Goal: Task Accomplishment & Management: Use online tool/utility

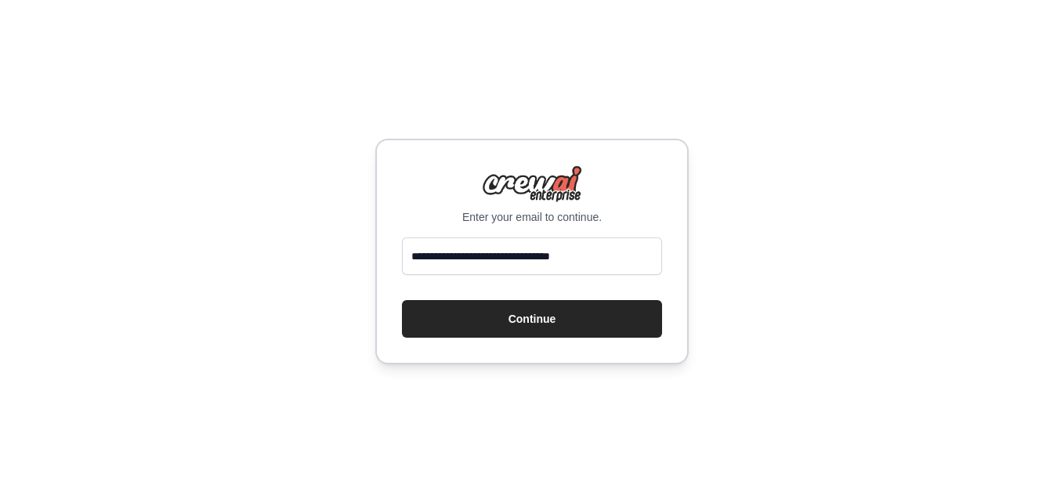
click at [496, 320] on button "Continue" at bounding box center [532, 319] width 260 height 38
click at [571, 119] on div "**********" at bounding box center [532, 251] width 1064 height 503
click at [511, 237] on div "Enter your email to continue. Continue" at bounding box center [531, 252] width 313 height 226
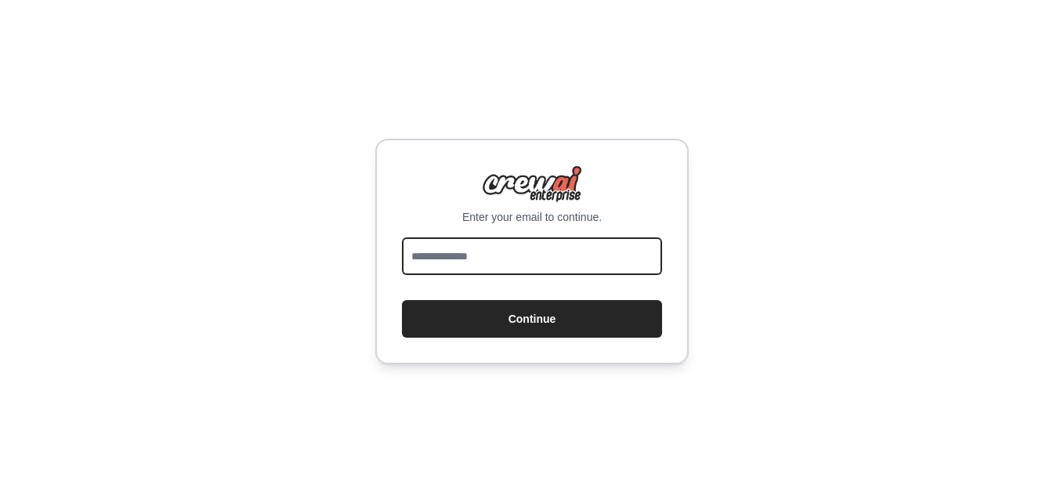
drag, startPoint x: 511, startPoint y: 237, endPoint x: 511, endPoint y: 247, distance: 10.2
click at [511, 247] on input "email" at bounding box center [532, 256] width 260 height 38
type input "**********"
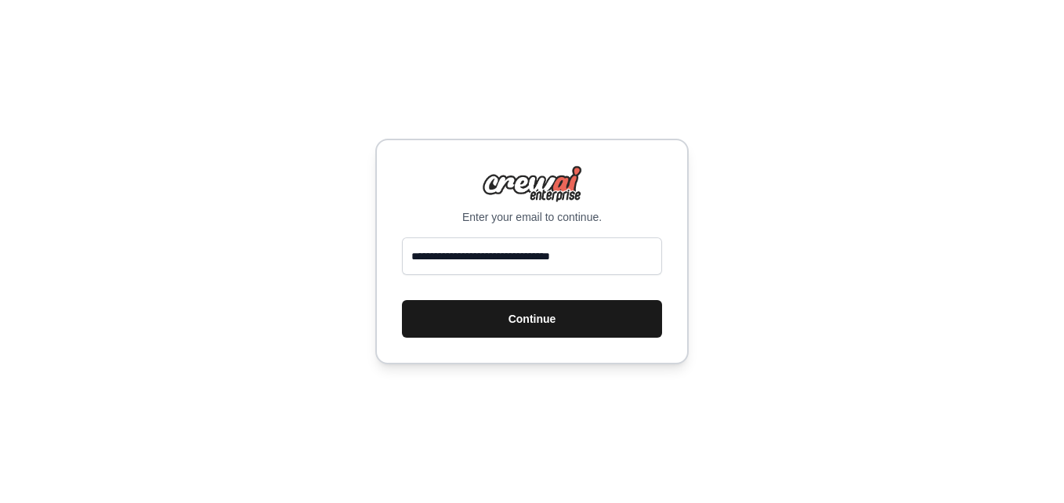
click at [512, 307] on button "Continue" at bounding box center [532, 319] width 260 height 38
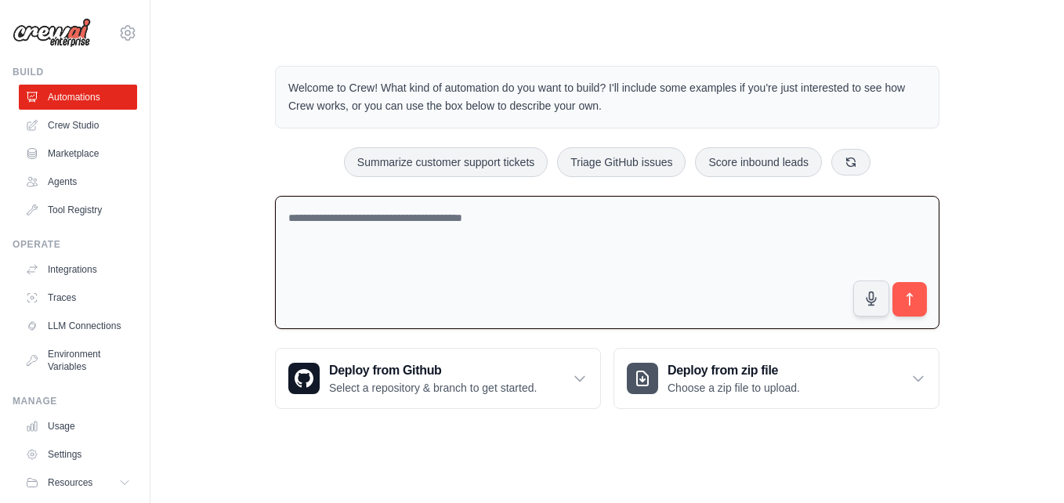
click at [484, 212] on textarea at bounding box center [607, 263] width 664 height 134
paste textarea "**********"
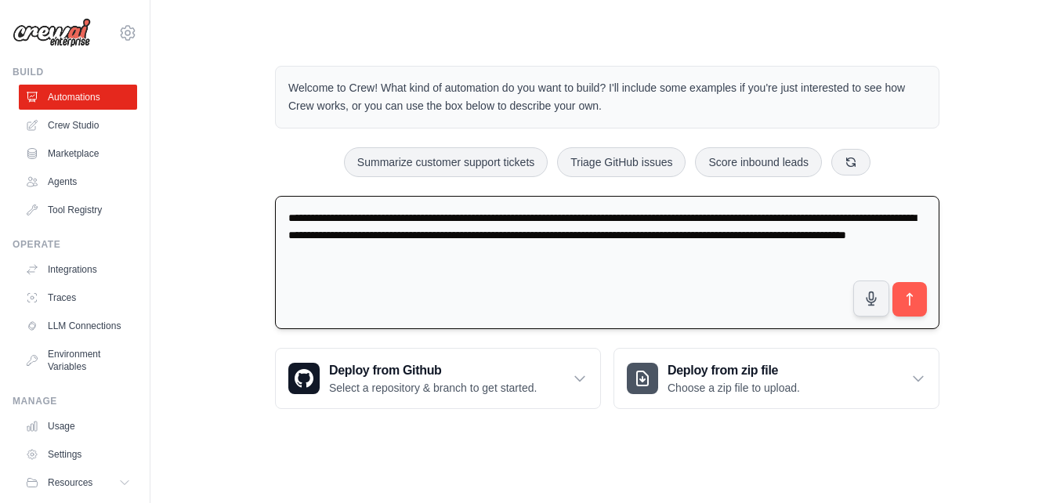
click at [572, 215] on textarea "**********" at bounding box center [607, 263] width 664 height 134
click at [573, 260] on textarea "**********" at bounding box center [607, 263] width 664 height 134
type textarea "**********"
click at [902, 297] on icon "submit" at bounding box center [910, 299] width 16 height 16
click at [457, 248] on textarea "**********" at bounding box center [607, 263] width 664 height 134
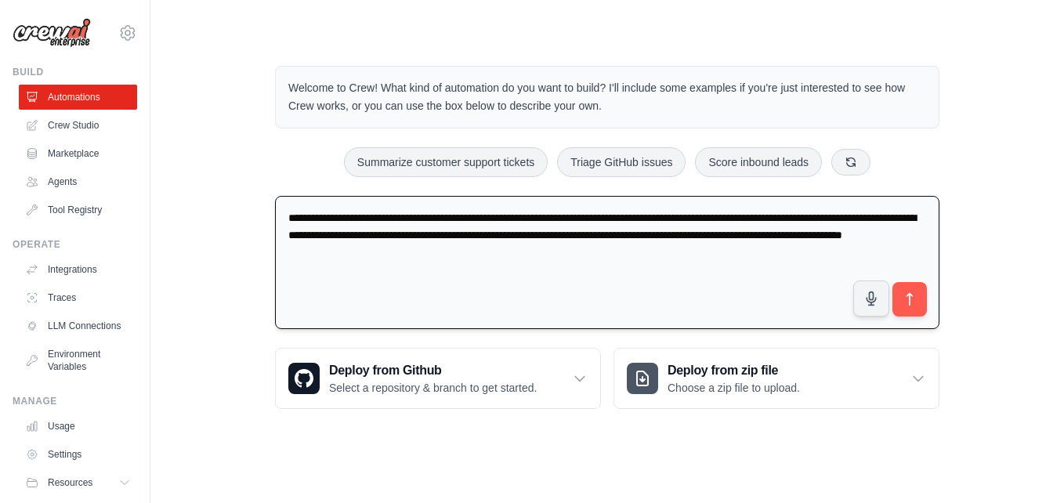
click at [457, 248] on textarea "**********" at bounding box center [607, 263] width 664 height 134
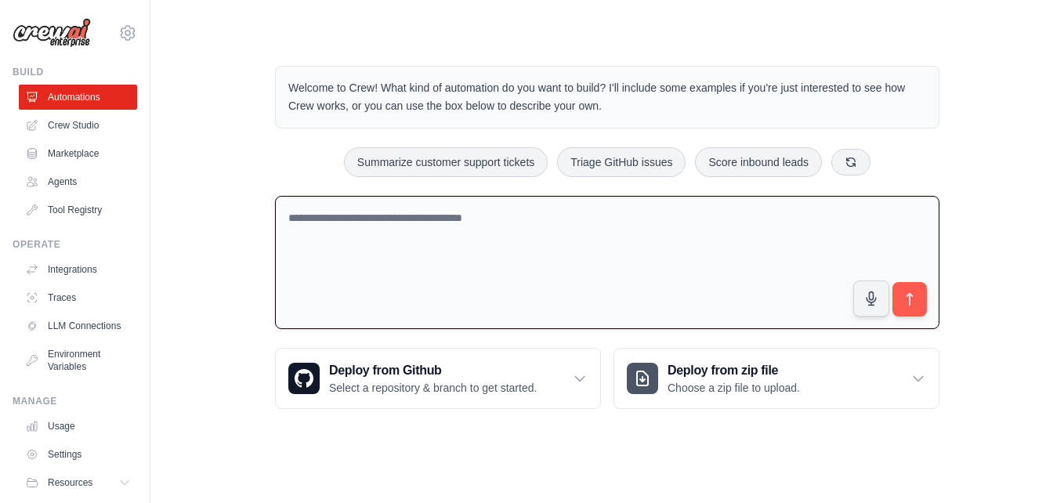
click at [355, 212] on textarea at bounding box center [607, 263] width 664 height 134
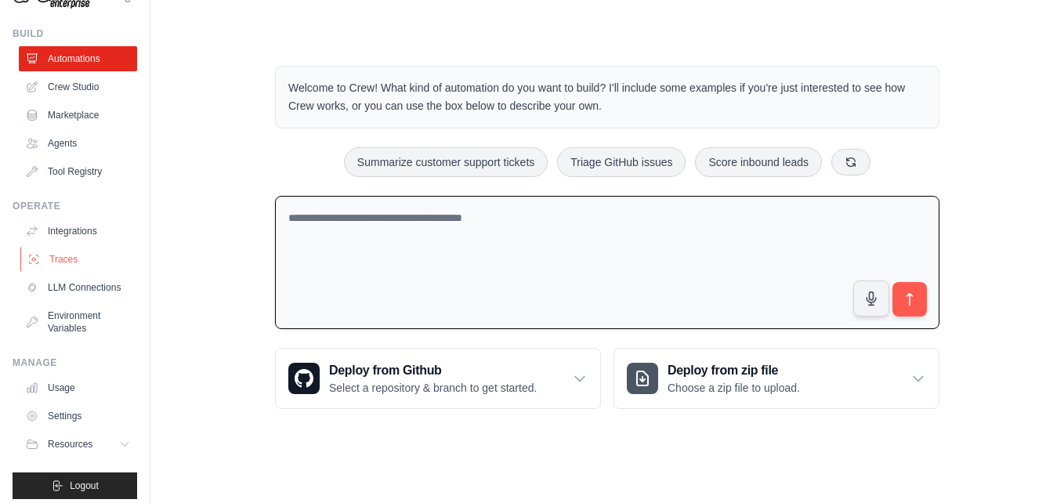
scroll to position [60, 0]
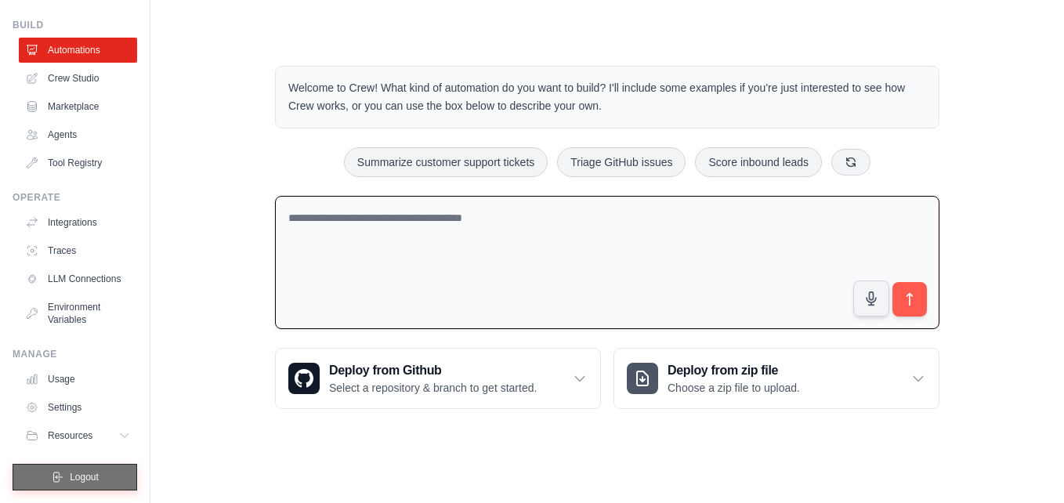
click at [71, 484] on button "Logout" at bounding box center [75, 477] width 125 height 27
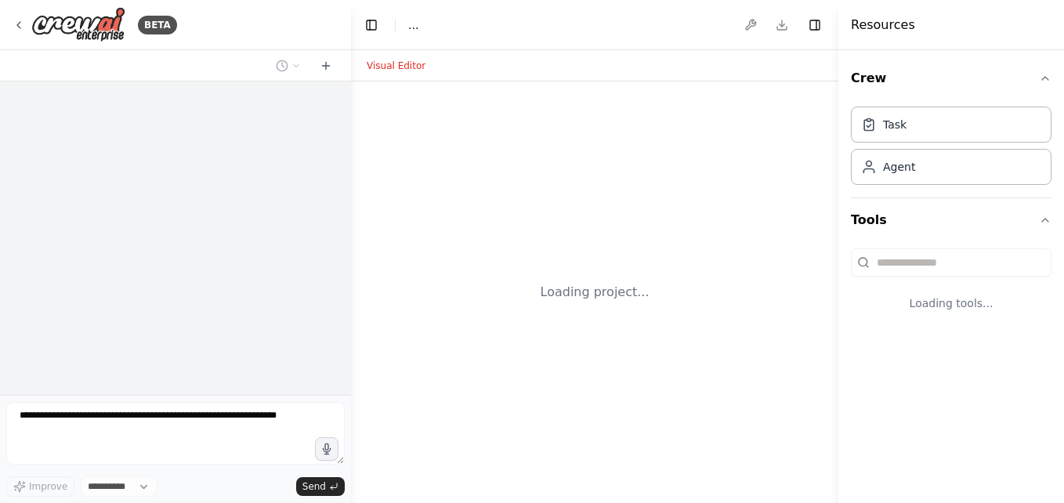
select select "****"
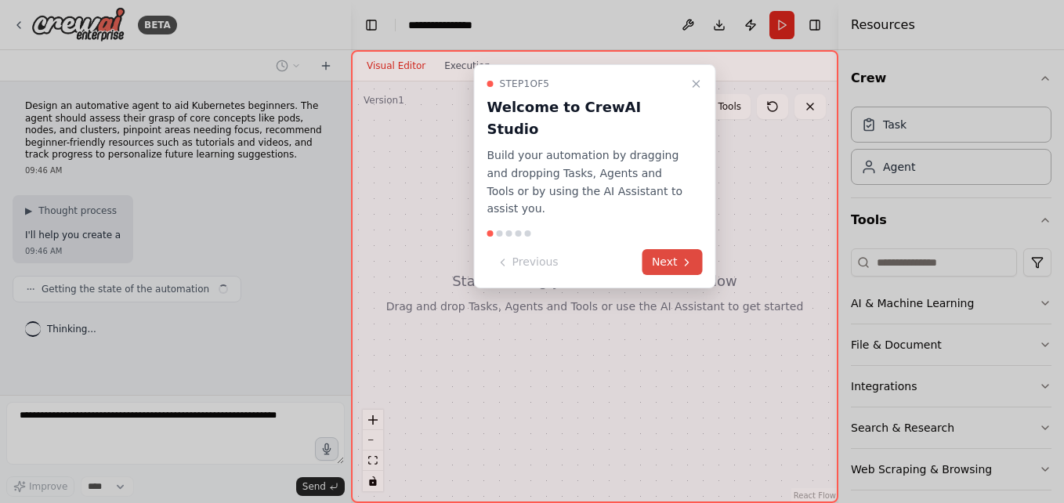
click at [678, 249] on button "Next" at bounding box center [672, 262] width 60 height 26
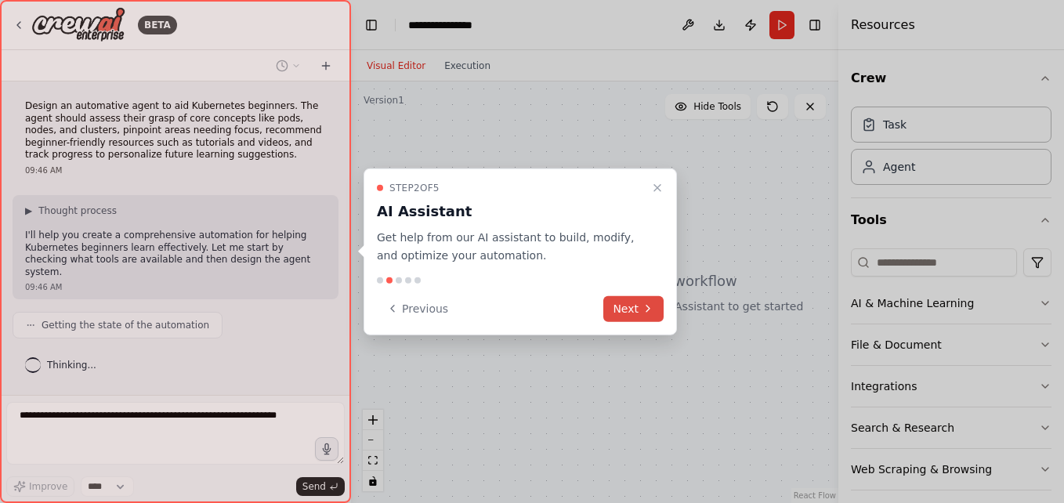
click at [641, 309] on button "Next" at bounding box center [633, 308] width 60 height 26
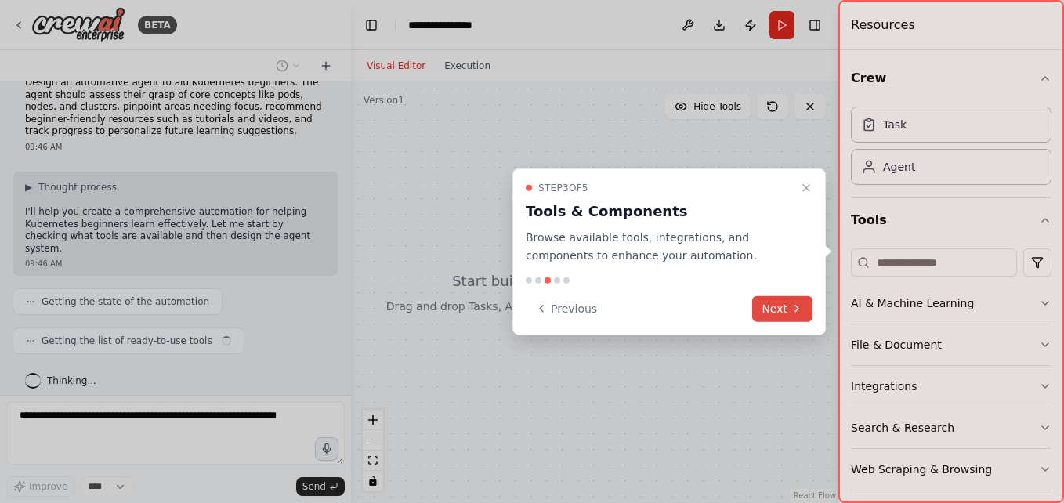
click at [762, 313] on button "Next" at bounding box center [782, 308] width 60 height 26
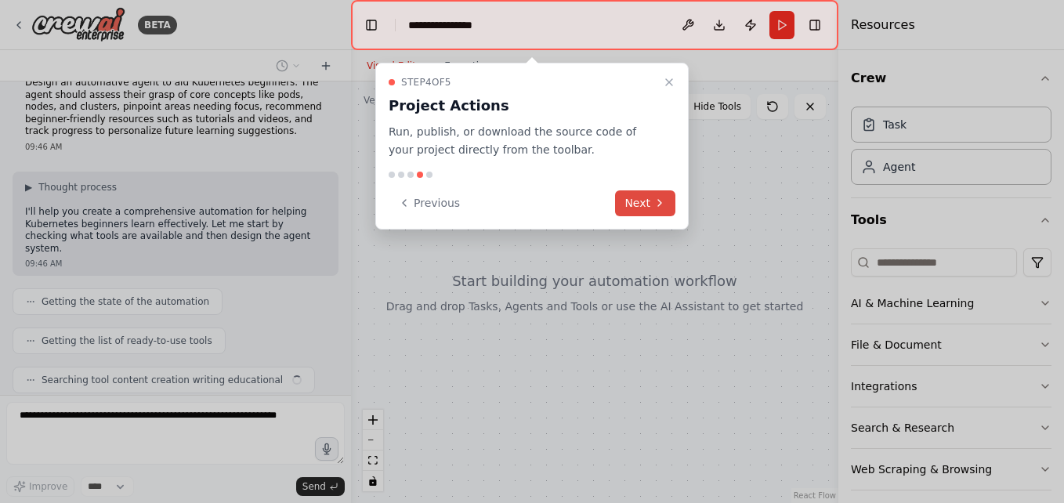
scroll to position [63, 0]
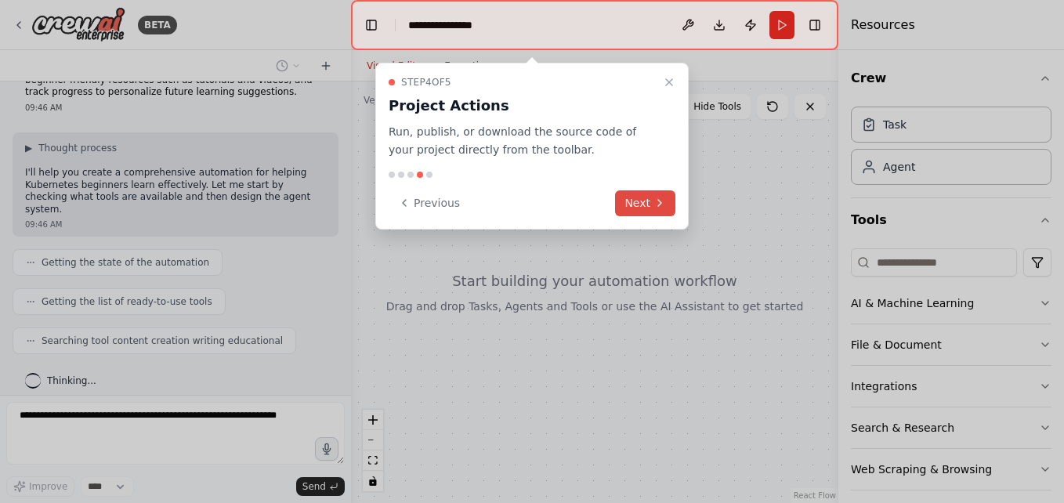
click at [638, 204] on button "Next" at bounding box center [645, 203] width 60 height 26
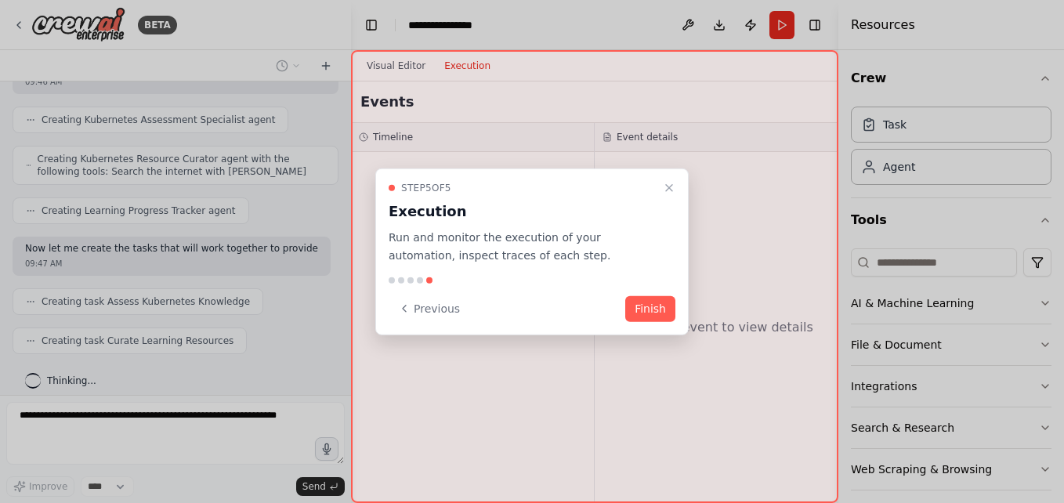
scroll to position [517, 0]
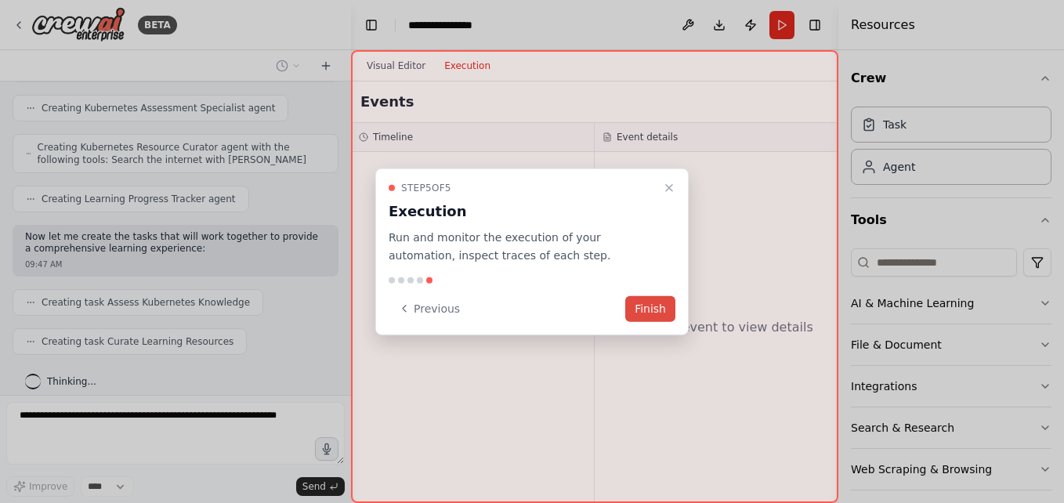
click at [651, 310] on button "Finish" at bounding box center [650, 308] width 50 height 26
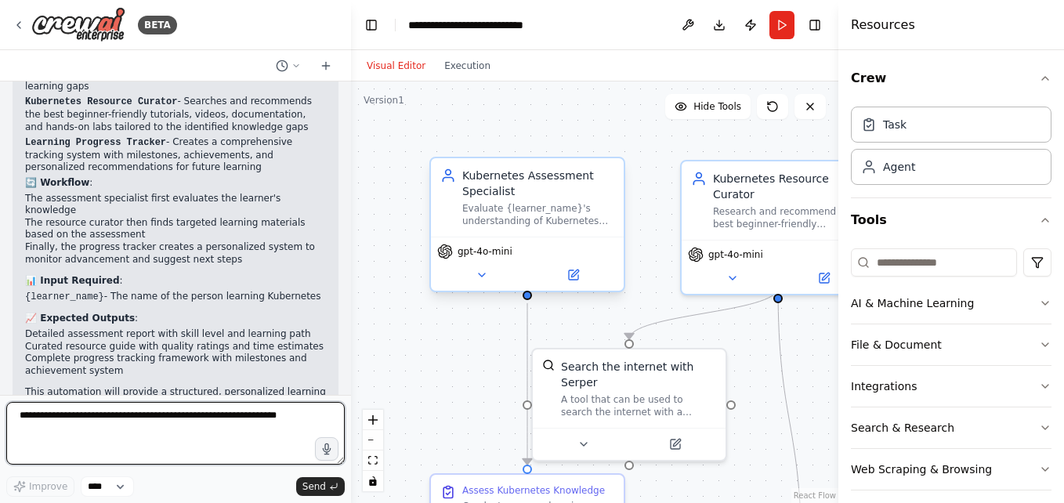
scroll to position [1137, 0]
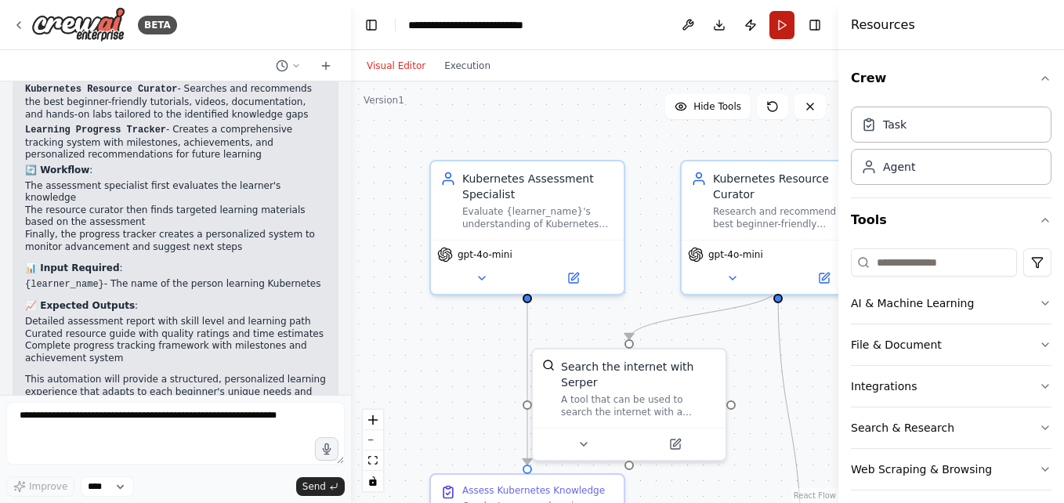
click at [785, 25] on button "Run" at bounding box center [781, 25] width 25 height 28
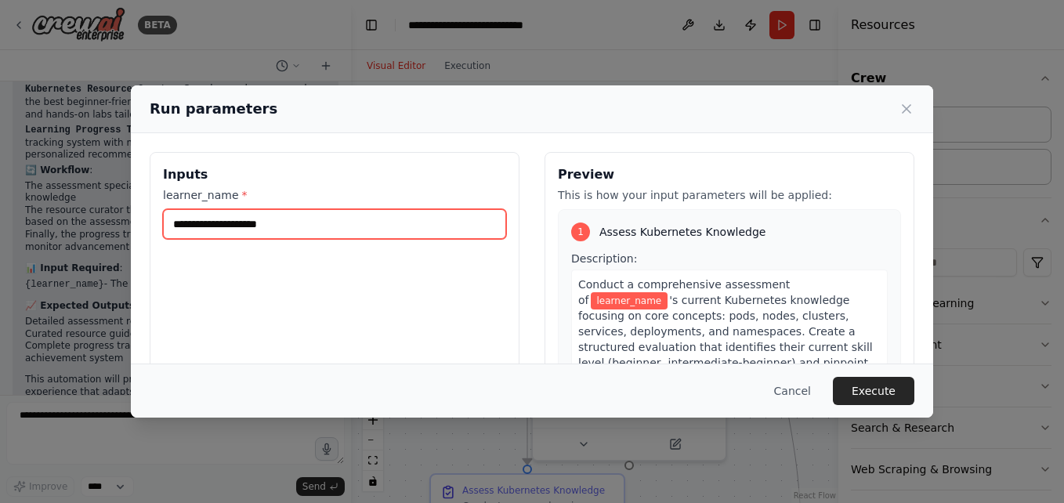
click at [277, 219] on input "learner_name *" at bounding box center [334, 224] width 343 height 30
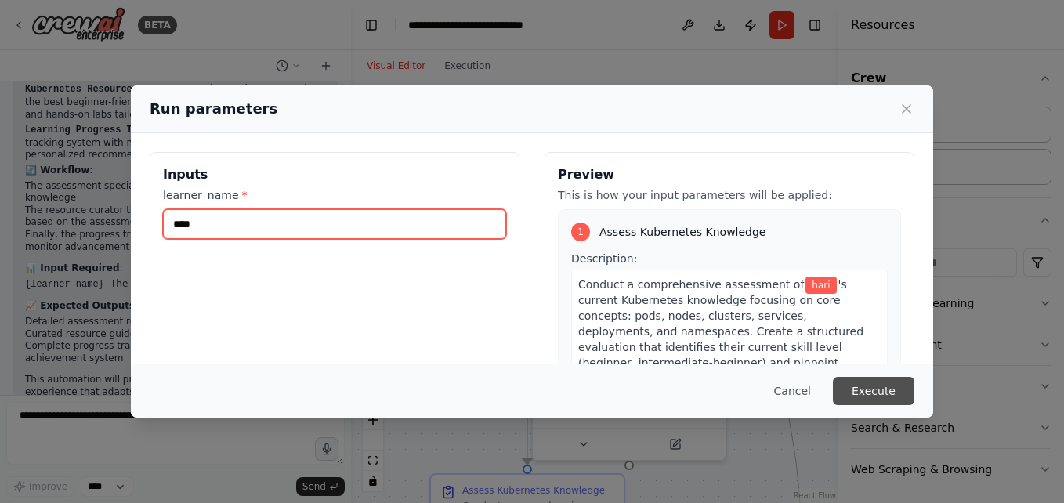
type input "****"
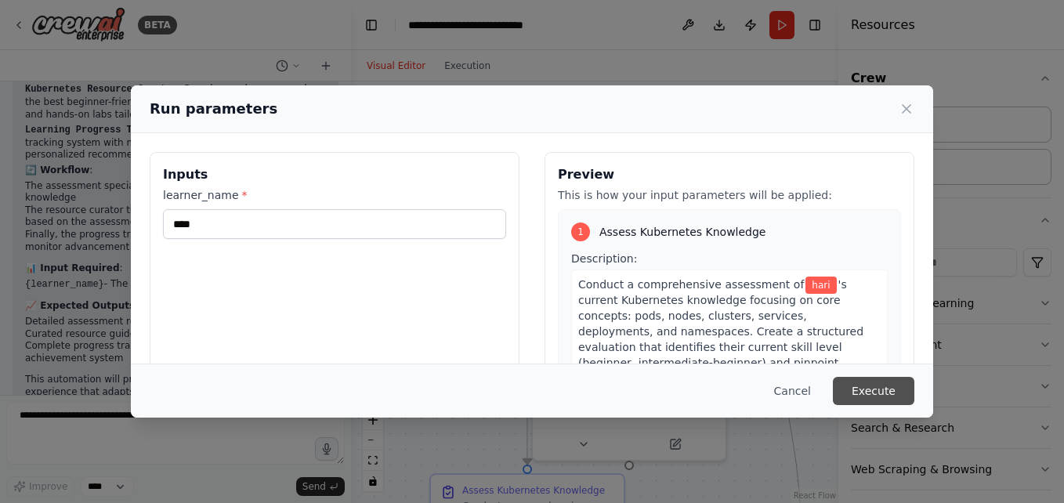
click at [867, 389] on button "Execute" at bounding box center [873, 391] width 81 height 28
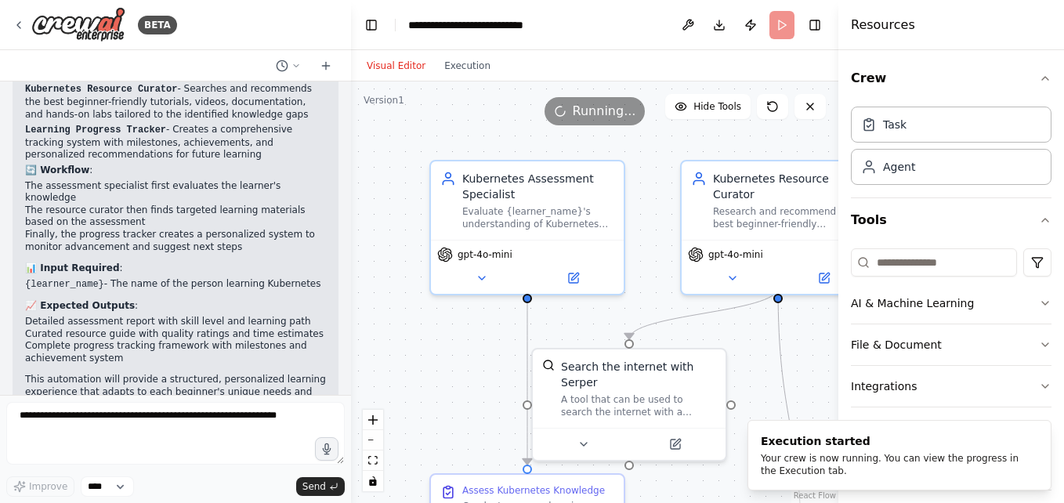
click at [443, 81] on div "Visual Editor Execution" at bounding box center [428, 65] width 143 height 31
click at [443, 68] on button "Execution" at bounding box center [467, 65] width 65 height 19
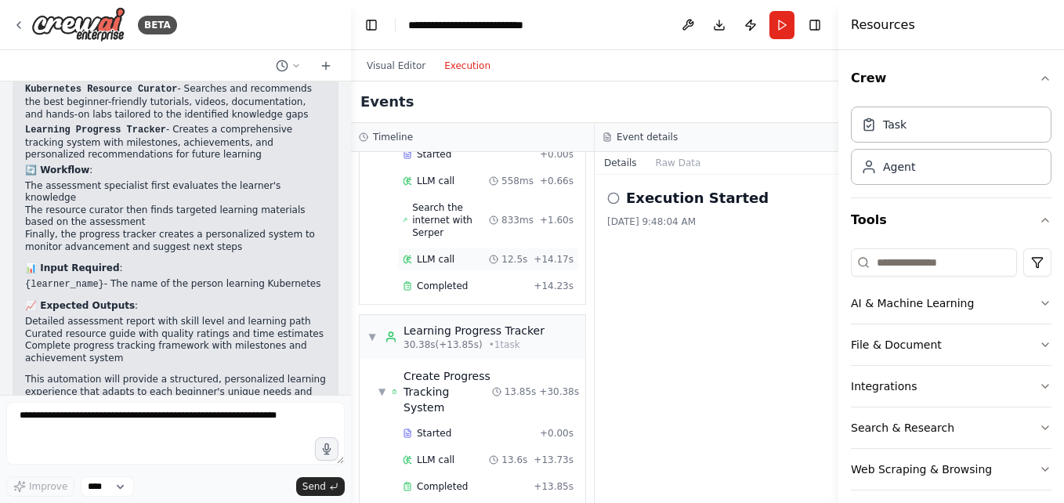
scroll to position [356, 0]
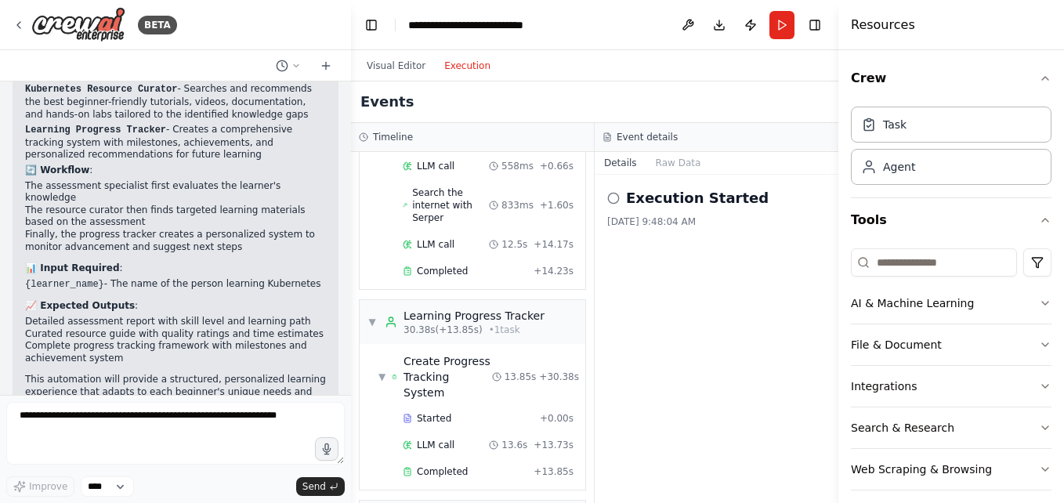
click at [406, 54] on div "Visual Editor Execution" at bounding box center [428, 65] width 143 height 31
click at [412, 67] on button "Visual Editor" at bounding box center [396, 65] width 78 height 19
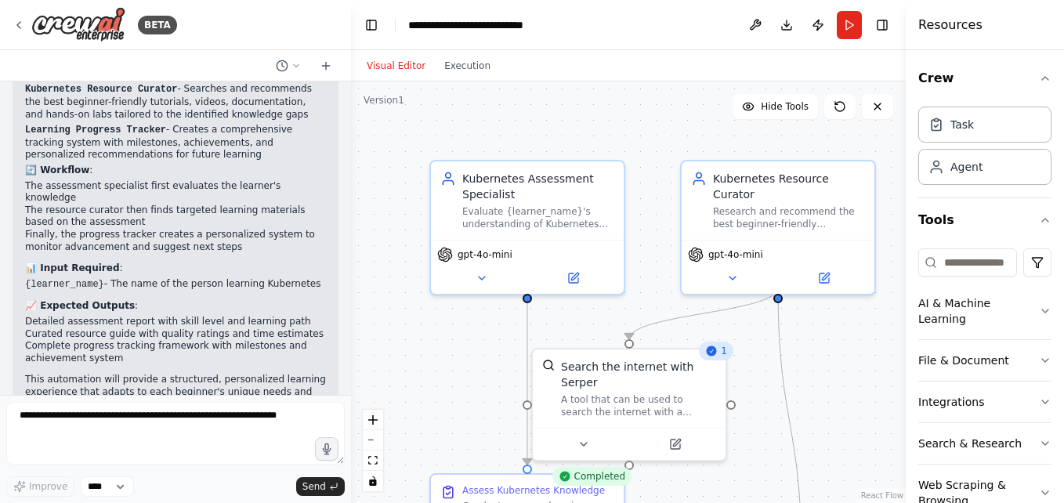
drag, startPoint x: 840, startPoint y: 145, endPoint x: 943, endPoint y: 146, distance: 103.4
click at [943, 146] on div "Resources Crew Task Agent Tools AI & Machine Learning File & Document Integrati…" at bounding box center [985, 251] width 158 height 503
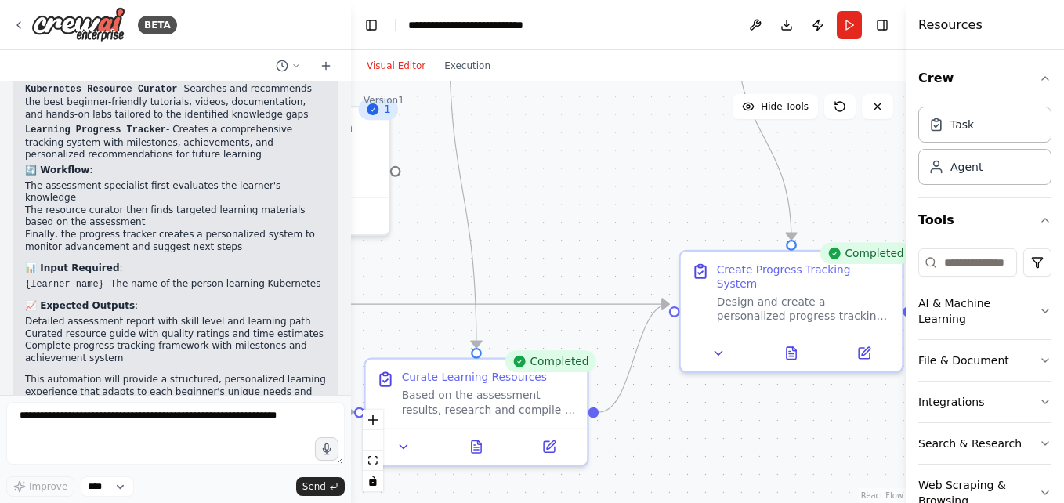
drag, startPoint x: 893, startPoint y: 326, endPoint x: 568, endPoint y: 74, distance: 411.5
click at [568, 74] on div "Visual Editor Execution Version 1 Hide Tools .deletable-edge-delete-btn { width…" at bounding box center [628, 276] width 555 height 453
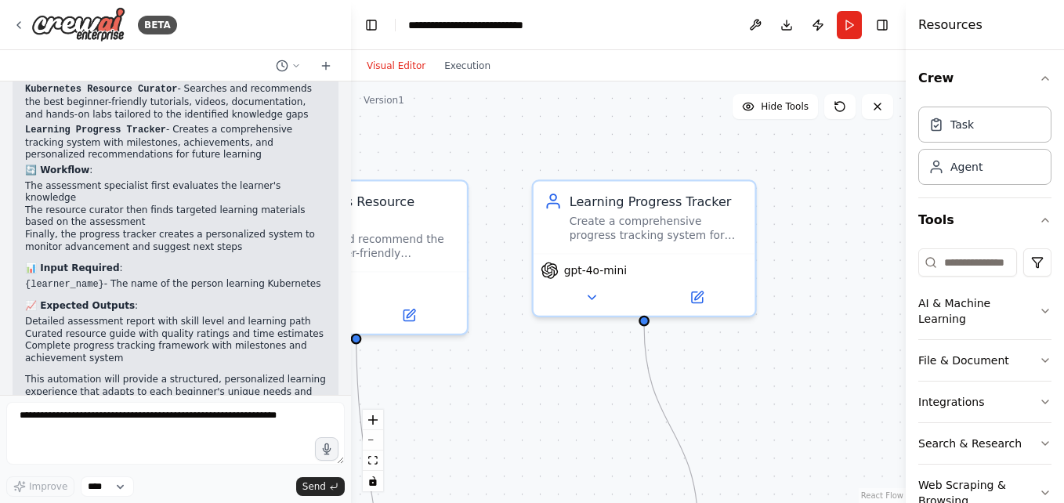
drag, startPoint x: 508, startPoint y: 189, endPoint x: 414, endPoint y: 479, distance: 304.5
click at [414, 479] on div ".deletable-edge-delete-btn { width: 20px; height: 20px; border: 0px solid #ffff…" at bounding box center [628, 291] width 555 height 421
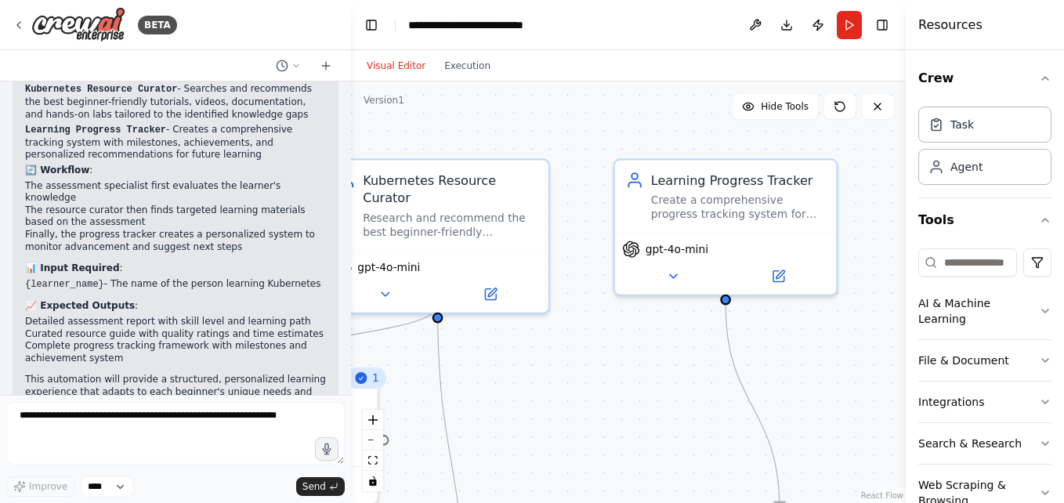
drag, startPoint x: 523, startPoint y: 386, endPoint x: 620, endPoint y: 365, distance: 100.2
click at [620, 365] on div ".deletable-edge-delete-btn { width: 20px; height: 20px; border: 0px solid #ffff…" at bounding box center [628, 291] width 555 height 421
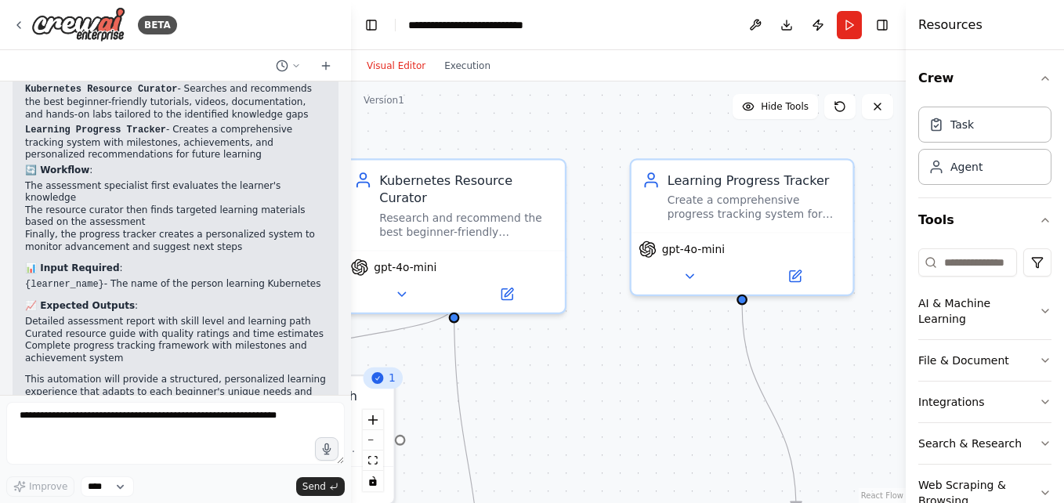
click at [471, 77] on div "Visual Editor Execution" at bounding box center [428, 65] width 143 height 31
click at [471, 75] on div "Visual Editor Execution" at bounding box center [428, 65] width 143 height 31
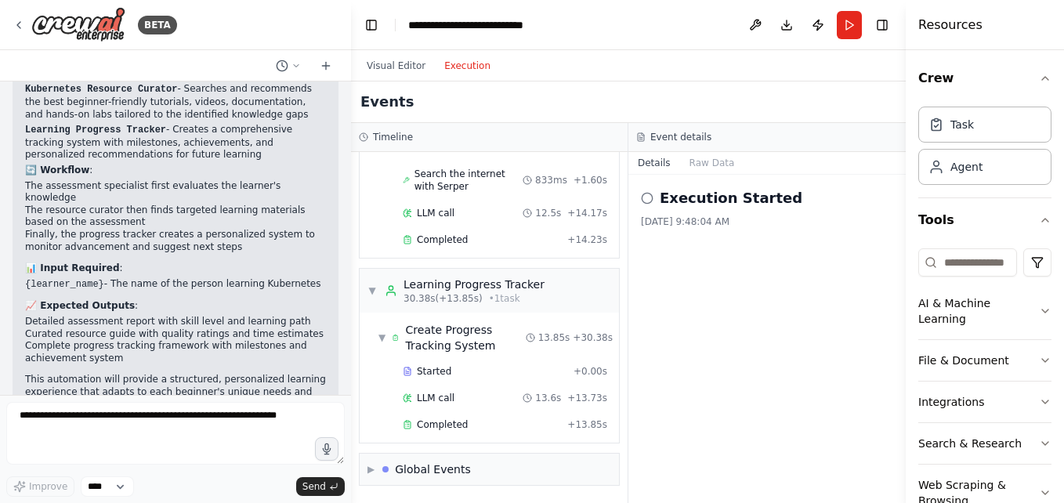
click at [469, 74] on button "Execution" at bounding box center [467, 65] width 65 height 19
click at [418, 466] on div "Global Events" at bounding box center [433, 469] width 76 height 16
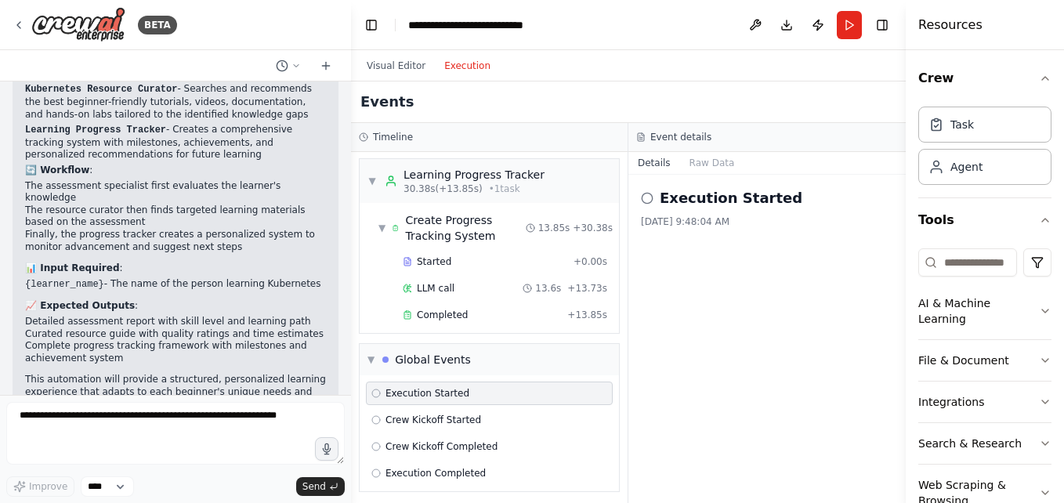
scroll to position [443, 0]
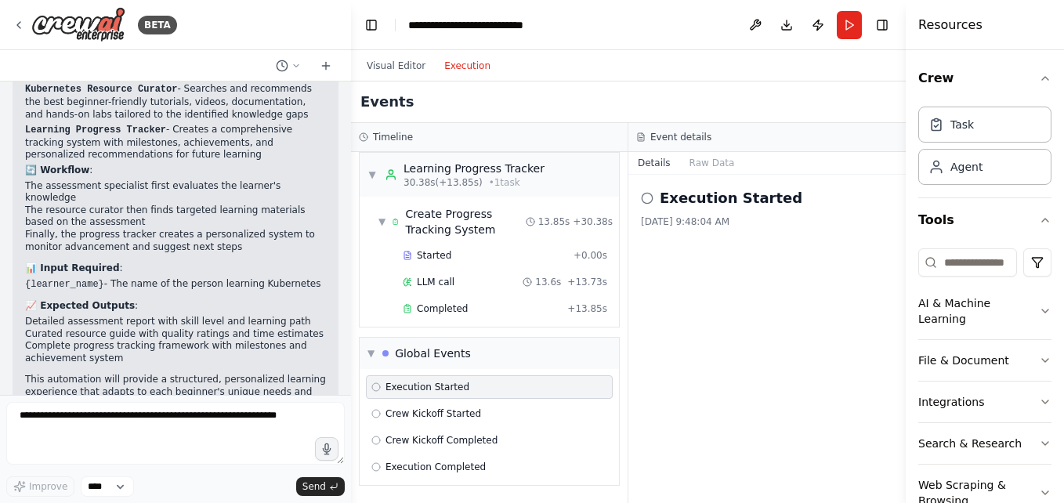
click at [493, 385] on div "Execution Started" at bounding box center [489, 387] width 236 height 13
click at [853, 34] on button "Run" at bounding box center [849, 25] width 25 height 28
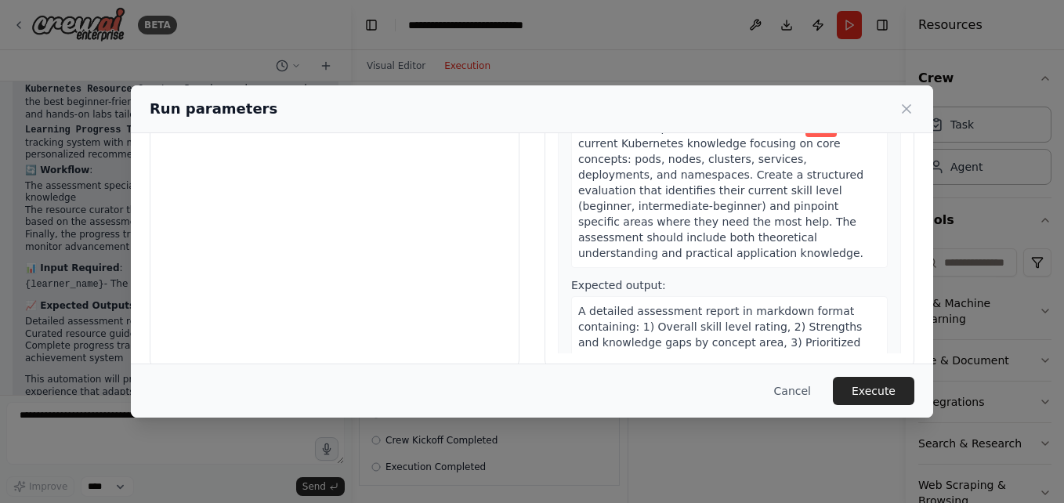
scroll to position [179, 0]
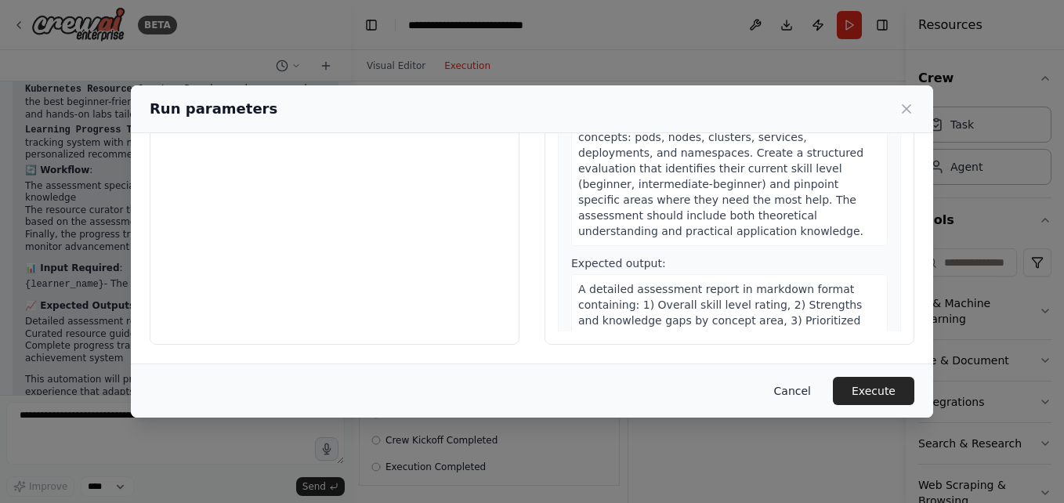
click at [804, 392] on button "Cancel" at bounding box center [792, 391] width 62 height 28
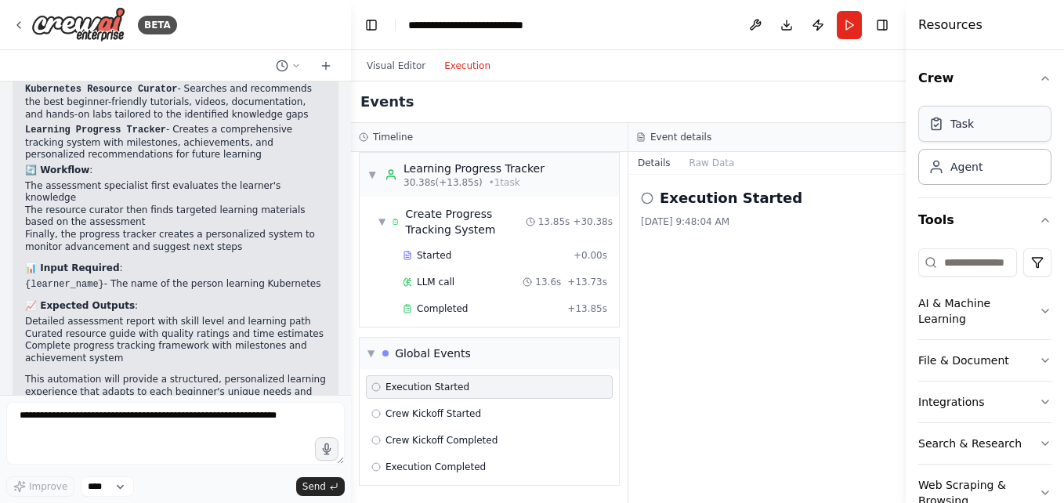
click at [1002, 127] on div "Task" at bounding box center [984, 124] width 133 height 36
click at [790, 20] on button "Download" at bounding box center [786, 25] width 25 height 28
click at [840, 152] on div "Details Raw Data" at bounding box center [766, 163] width 277 height 23
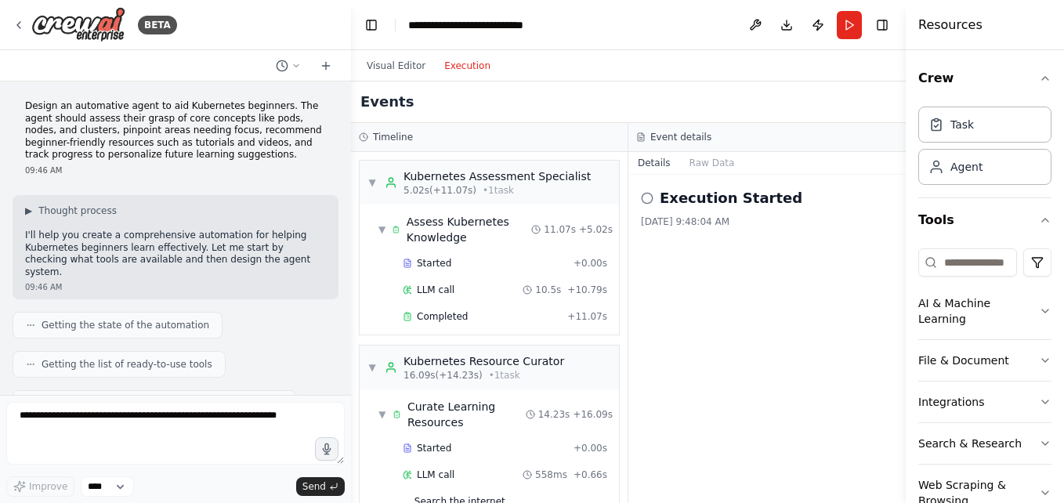
scroll to position [44, 0]
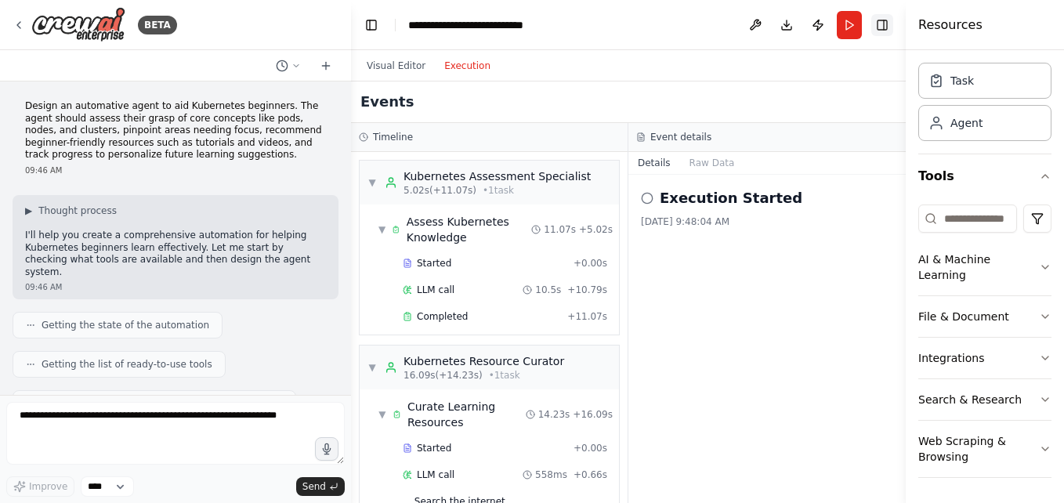
click at [875, 21] on button "Toggle Right Sidebar" at bounding box center [882, 25] width 22 height 22
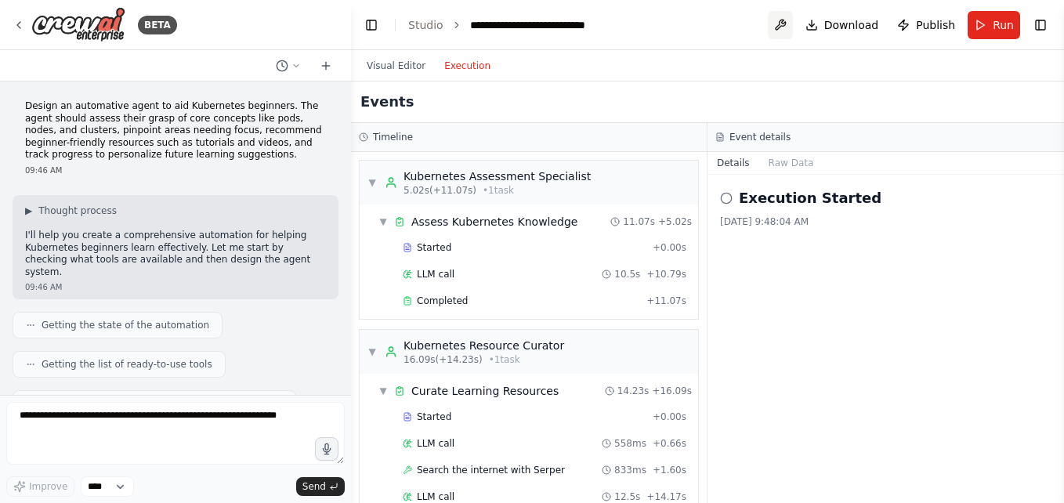
click at [786, 24] on button at bounding box center [780, 25] width 25 height 28
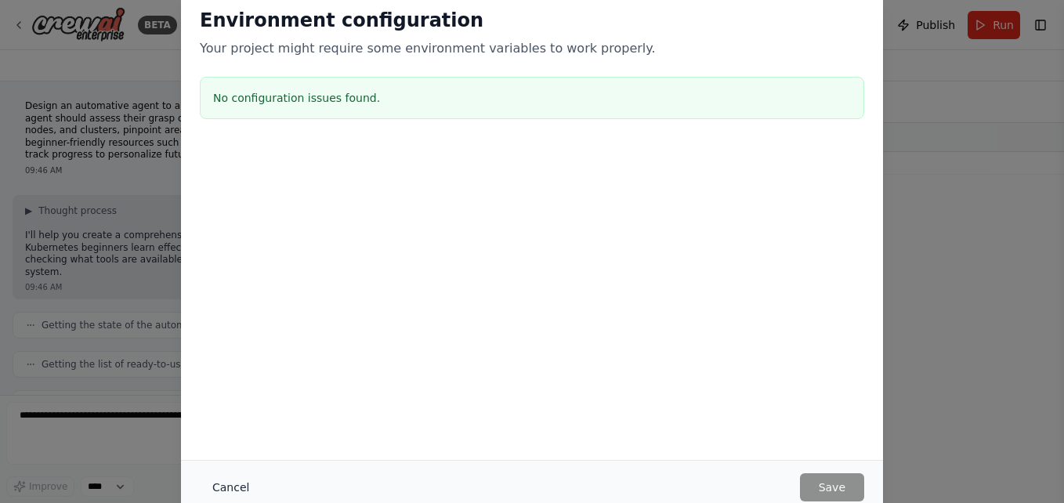
click at [241, 491] on button "Cancel" at bounding box center [231, 487] width 62 height 28
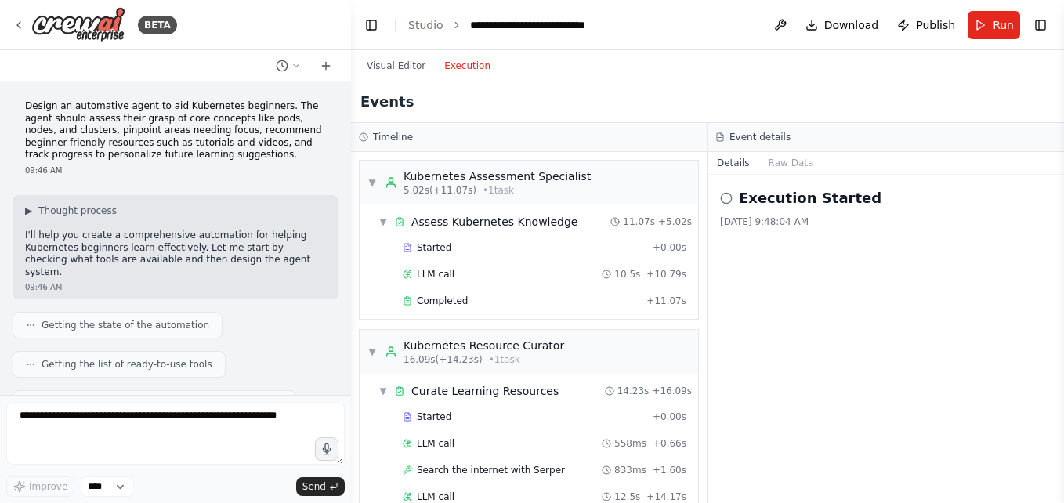
click at [400, 75] on div "Visual Editor Execution" at bounding box center [428, 65] width 143 height 31
click at [400, 72] on button "Visual Editor" at bounding box center [396, 65] width 78 height 19
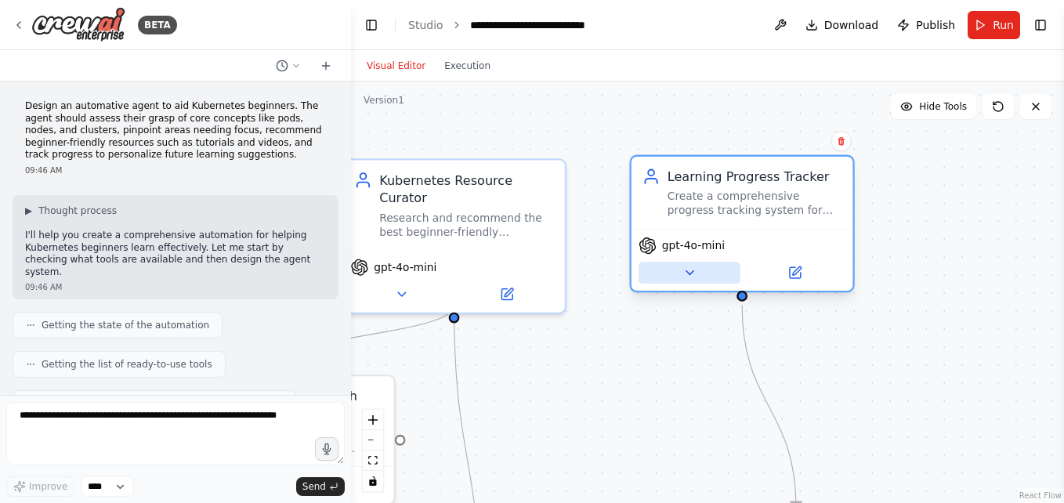
click at [658, 283] on div "gpt-4o-mini" at bounding box center [742, 260] width 222 height 62
click at [692, 281] on button at bounding box center [689, 273] width 102 height 22
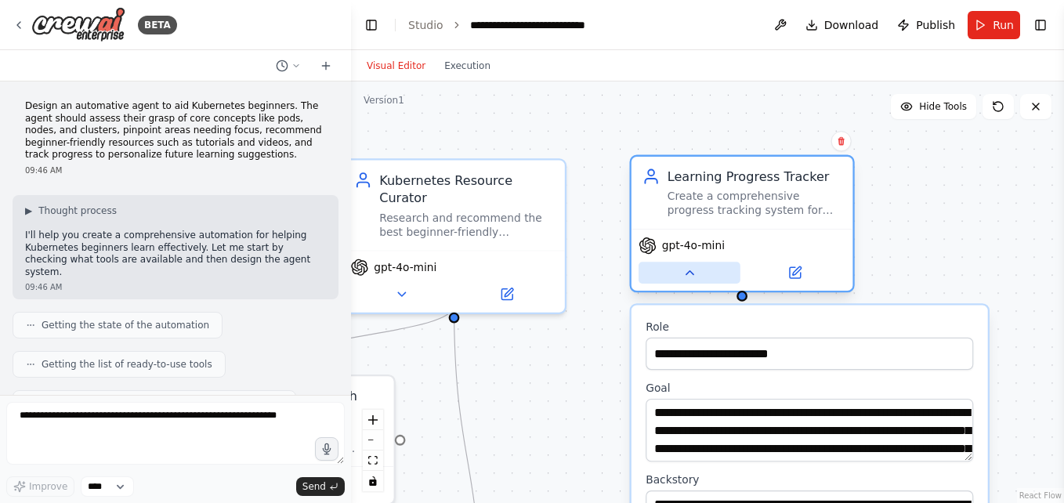
click at [692, 281] on button at bounding box center [689, 273] width 102 height 22
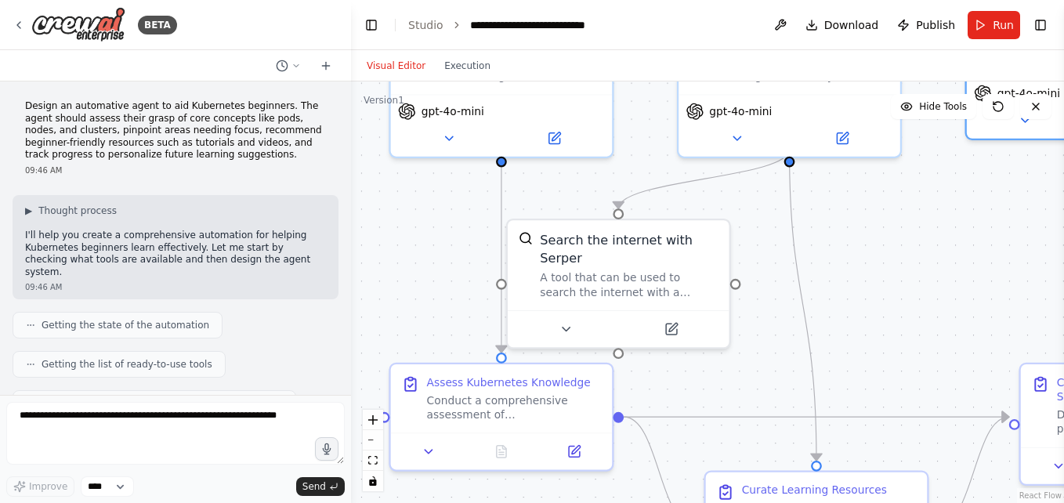
drag, startPoint x: 635, startPoint y: 367, endPoint x: 971, endPoint y: 211, distance: 369.8
click at [971, 211] on div ".deletable-edge-delete-btn { width: 20px; height: 20px; border: 0px solid #ffff…" at bounding box center [707, 291] width 713 height 421
click at [1007, 37] on button "Run" at bounding box center [993, 25] width 52 height 28
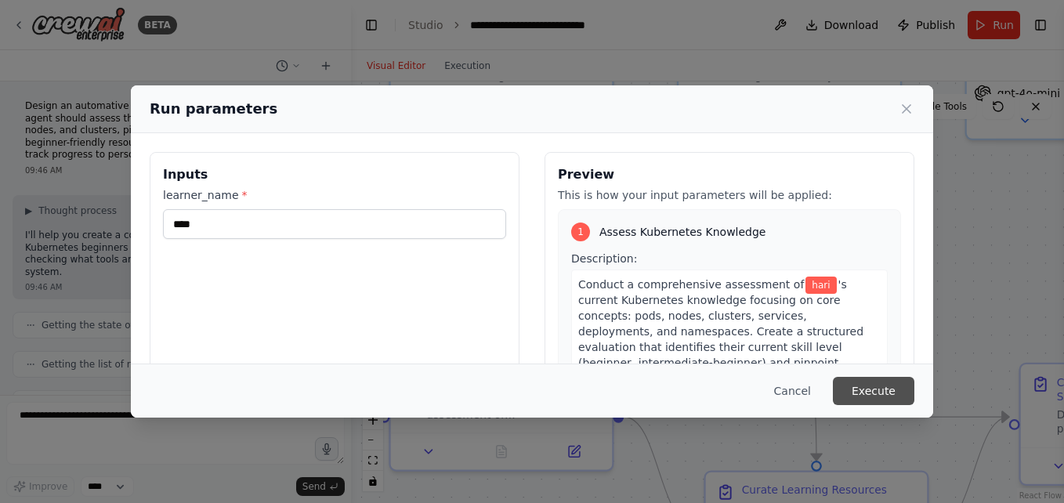
click at [886, 392] on button "Execute" at bounding box center [873, 391] width 81 height 28
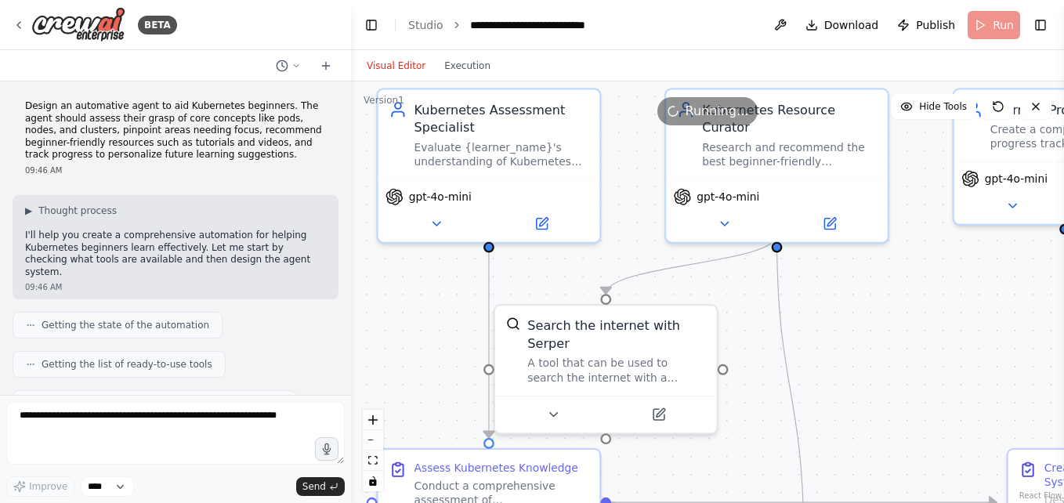
drag, startPoint x: 933, startPoint y: 237, endPoint x: 920, endPoint y: 322, distance: 86.3
click at [920, 322] on div ".deletable-edge-delete-btn { width: 20px; height: 20px; border: 0px solid #ffff…" at bounding box center [707, 291] width 713 height 421
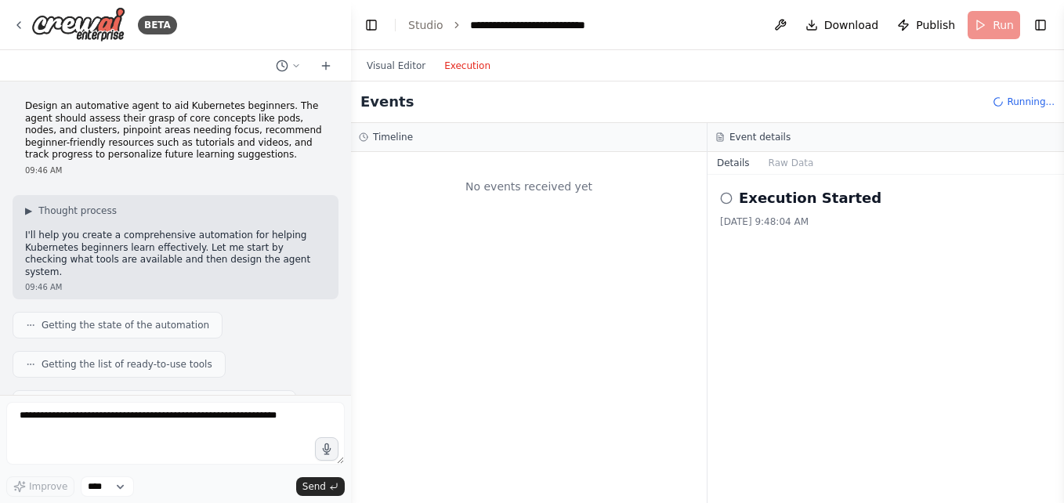
click at [461, 64] on button "Execution" at bounding box center [467, 65] width 65 height 19
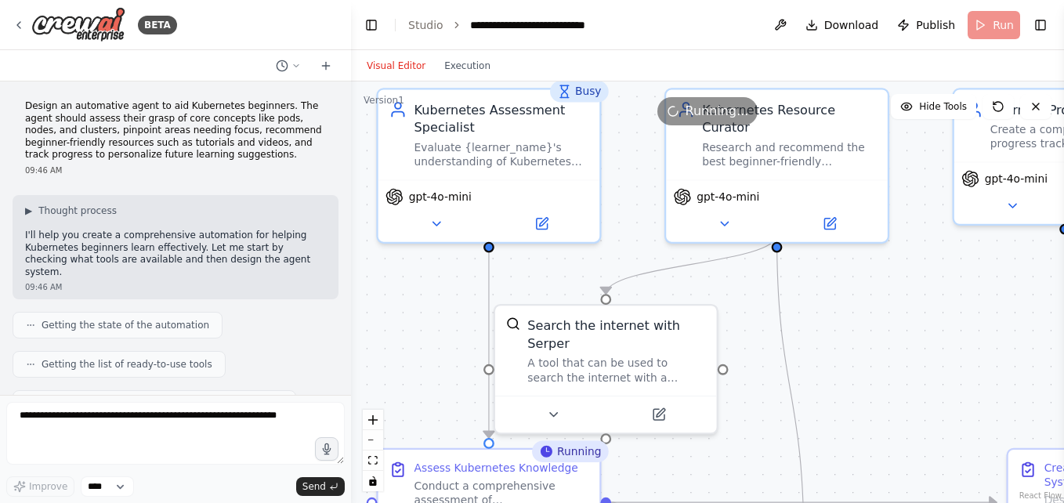
click at [400, 56] on button "Visual Editor" at bounding box center [396, 65] width 78 height 19
click at [468, 64] on button "Execution" at bounding box center [467, 65] width 65 height 19
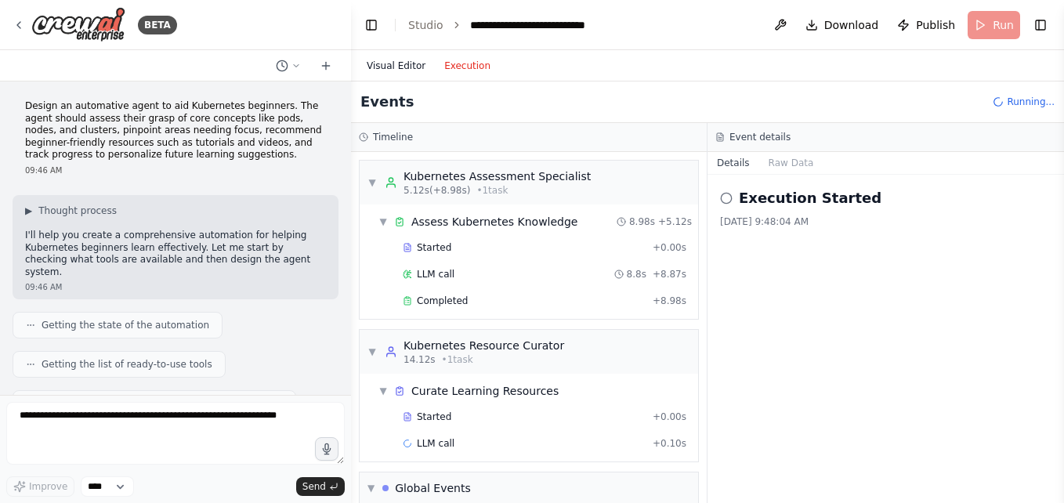
click at [419, 66] on button "Visual Editor" at bounding box center [396, 65] width 78 height 19
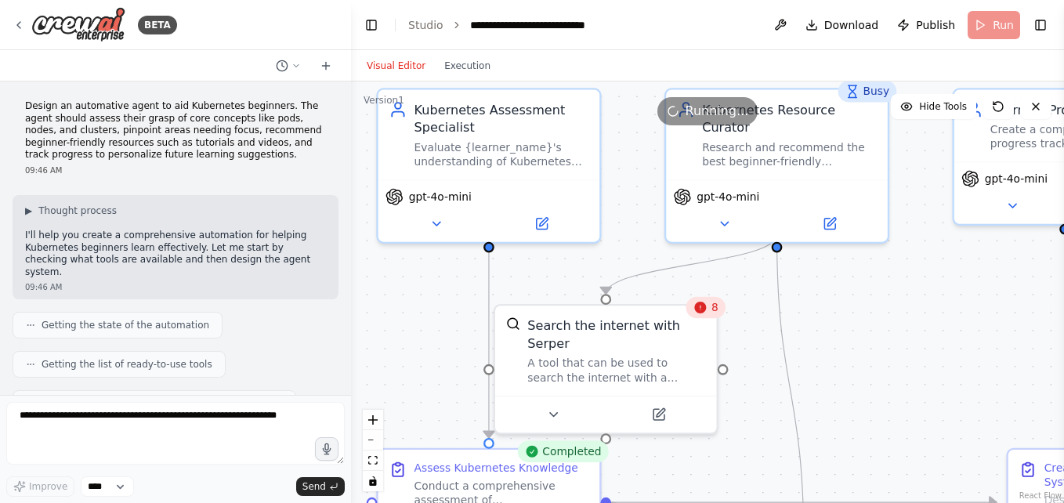
click at [503, 79] on div "Visual Editor Execution" at bounding box center [707, 65] width 713 height 31
click at [466, 70] on button "Execution" at bounding box center [467, 65] width 65 height 19
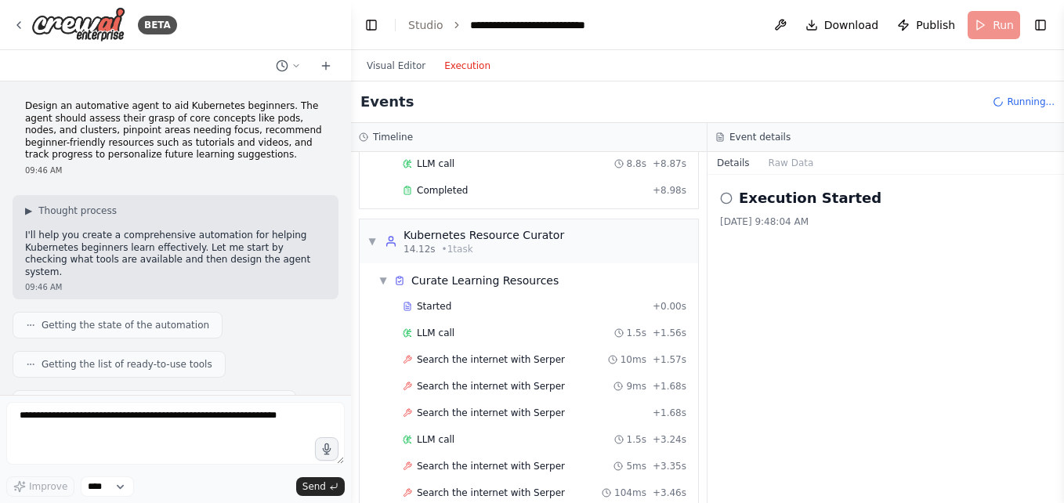
scroll to position [130, 0]
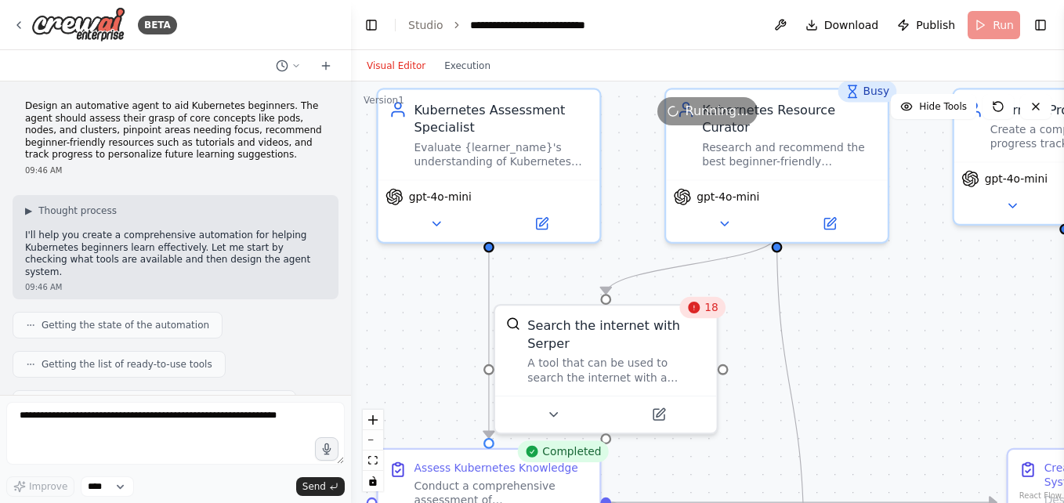
click at [406, 73] on button "Visual Editor" at bounding box center [396, 65] width 78 height 19
click at [480, 67] on button "Execution" at bounding box center [467, 65] width 65 height 19
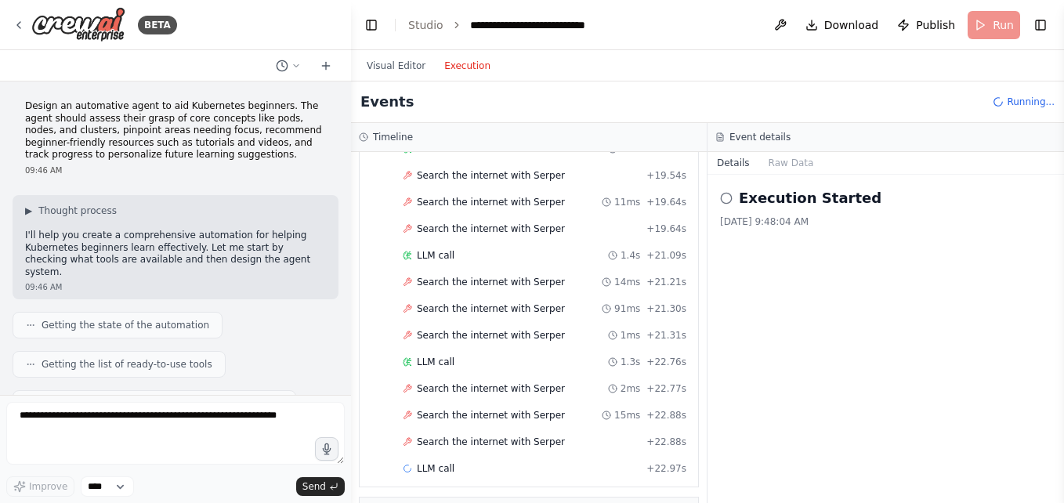
scroll to position [1680, 0]
click at [407, 383] on div "Search the internet with Serper" at bounding box center [484, 388] width 162 height 13
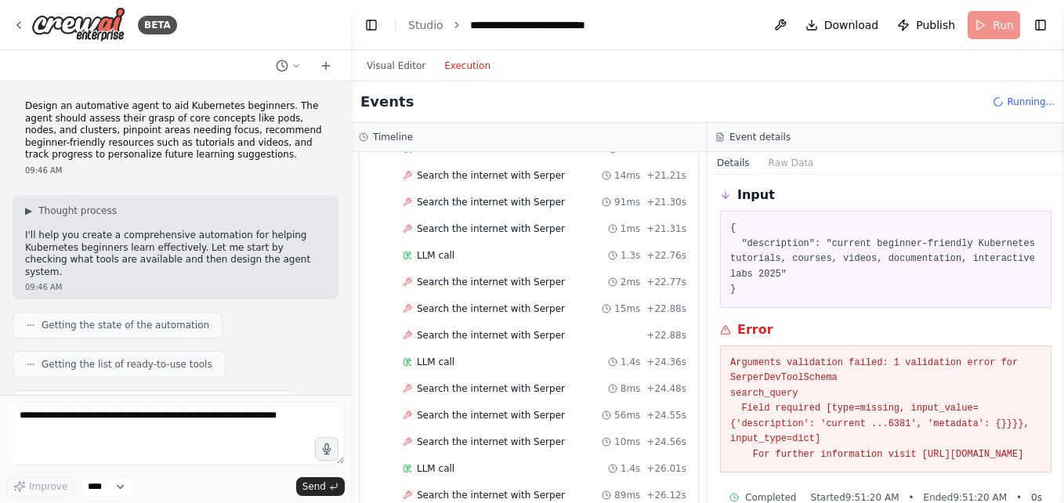
scroll to position [99, 0]
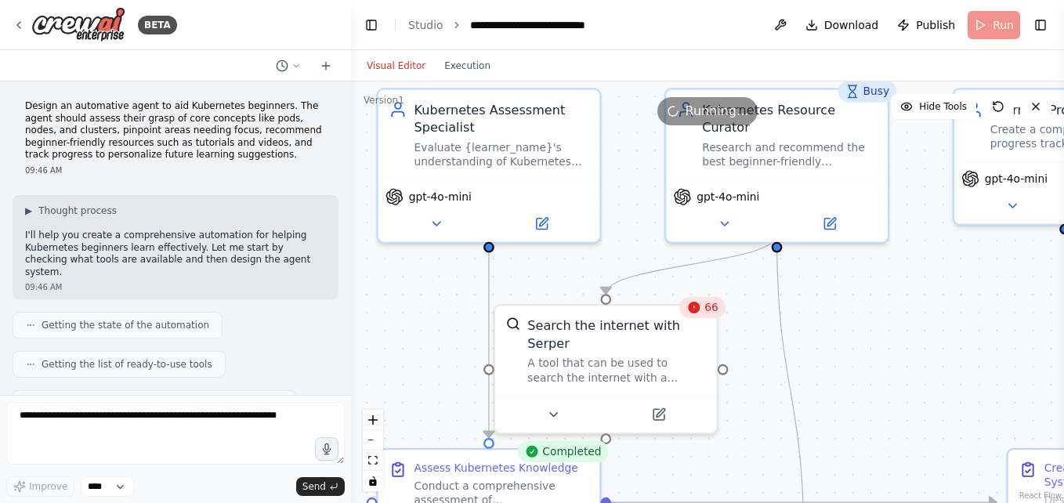
click at [403, 71] on button "Visual Editor" at bounding box center [396, 65] width 78 height 19
click at [710, 316] on div "69" at bounding box center [702, 308] width 46 height 22
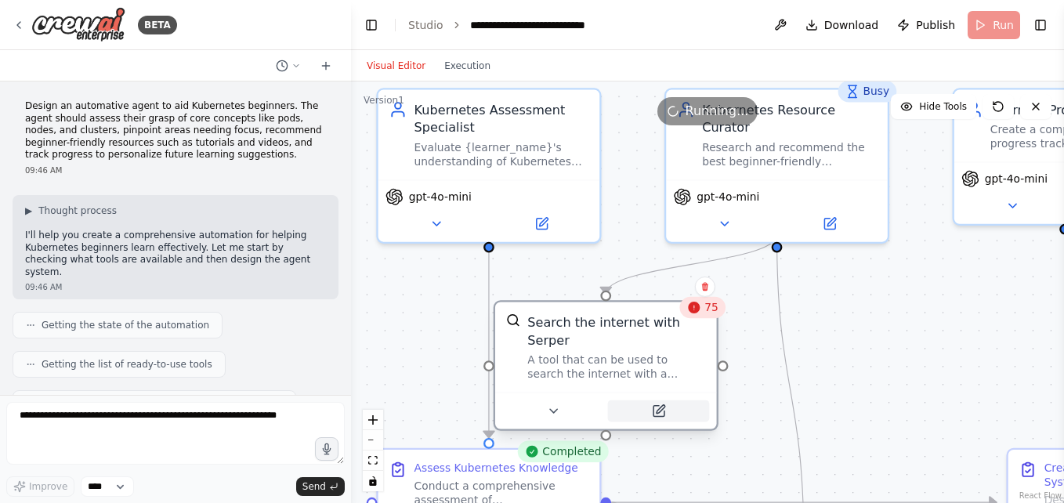
click at [671, 400] on button at bounding box center [659, 411] width 102 height 22
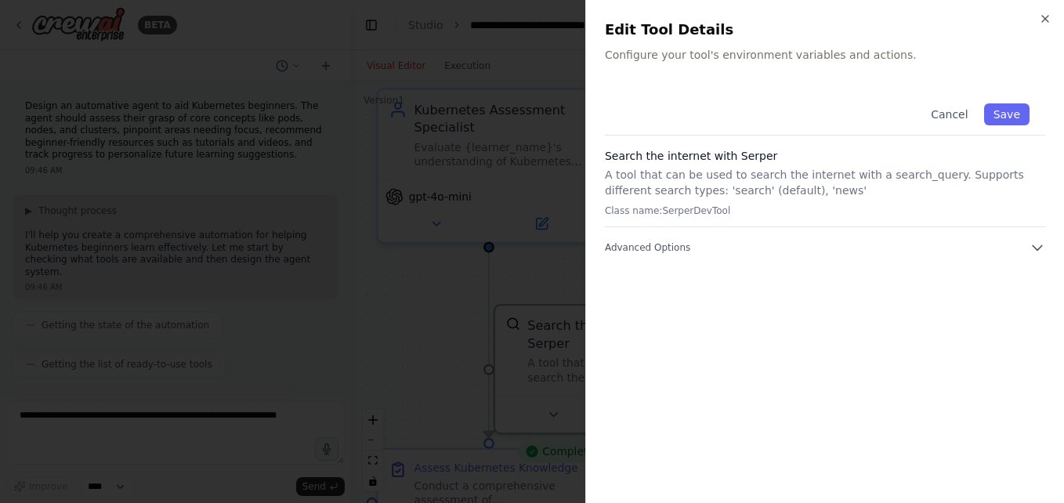
click at [1054, 18] on div "Close Edit Tool Details Configure your tool's environment variables and actions…" at bounding box center [824, 251] width 479 height 503
click at [1051, 16] on div "Close Edit Tool Details Configure your tool's environment variables and actions…" at bounding box center [824, 251] width 479 height 503
click at [1047, 16] on icon "button" at bounding box center [1045, 19] width 13 height 13
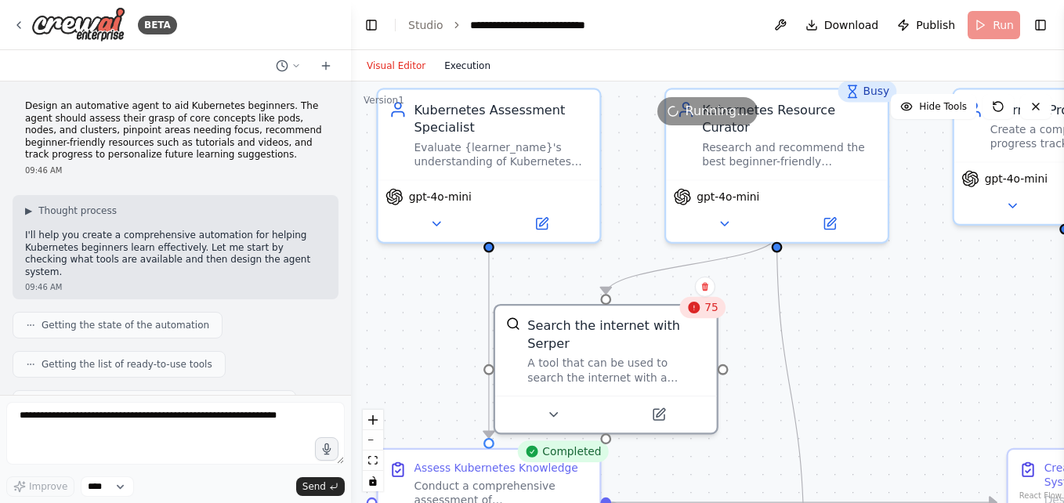
click at [462, 60] on button "Execution" at bounding box center [467, 65] width 65 height 19
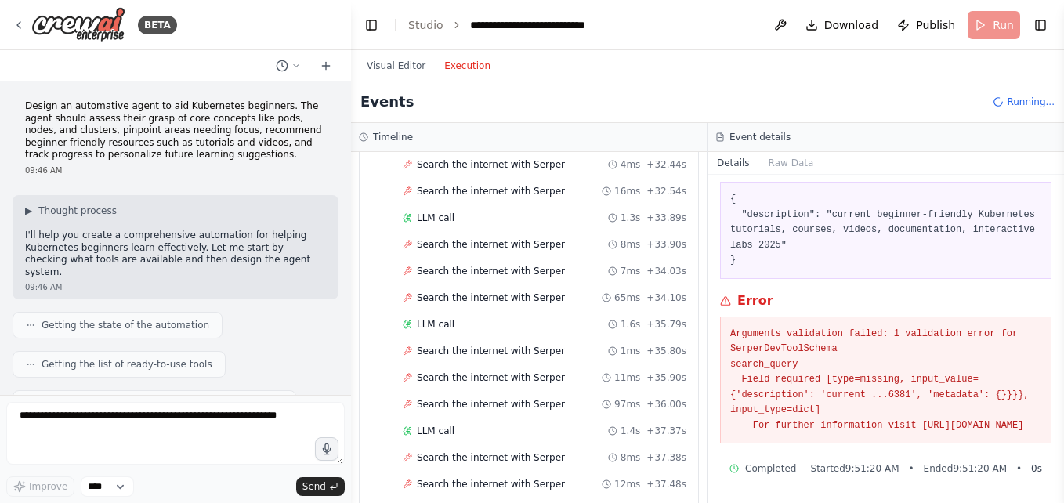
scroll to position [2745, 0]
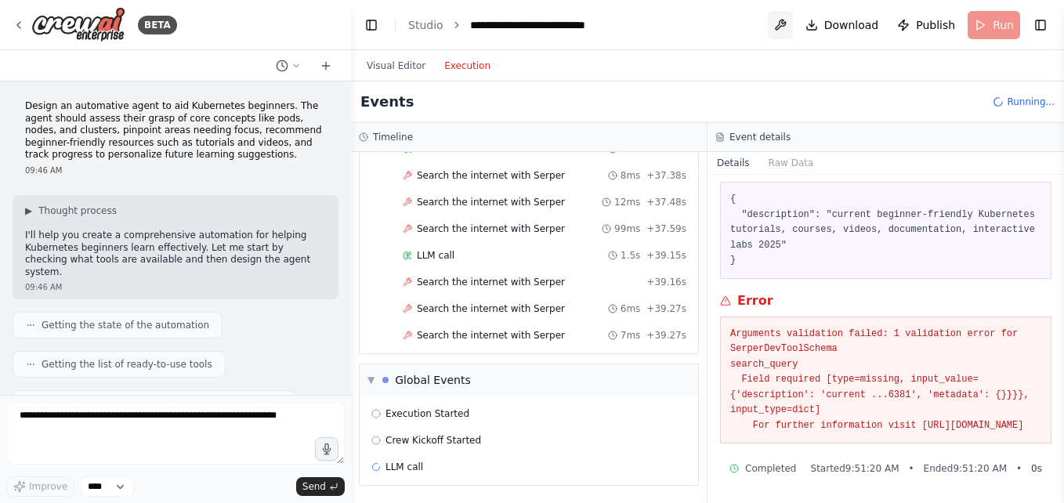
click at [793, 25] on button at bounding box center [780, 25] width 25 height 28
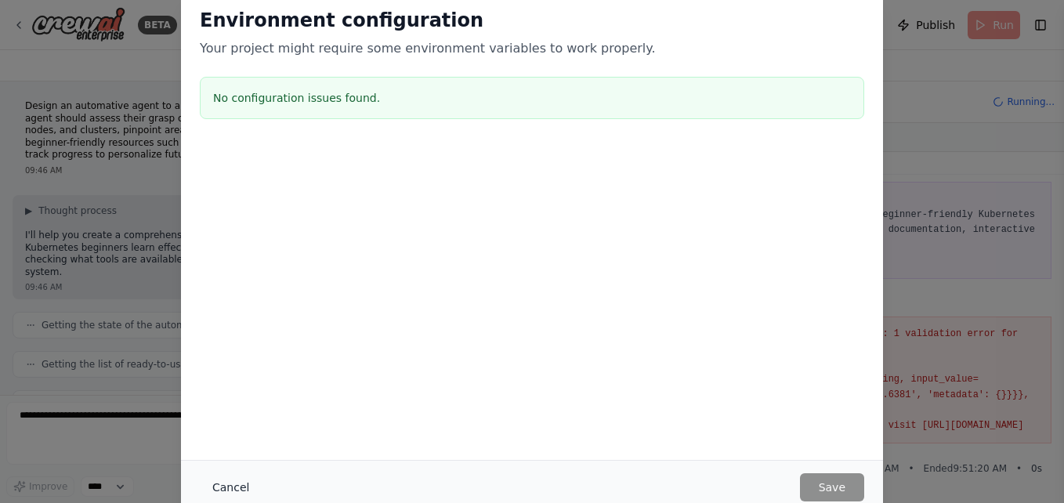
click at [249, 485] on button "Cancel" at bounding box center [231, 487] width 62 height 28
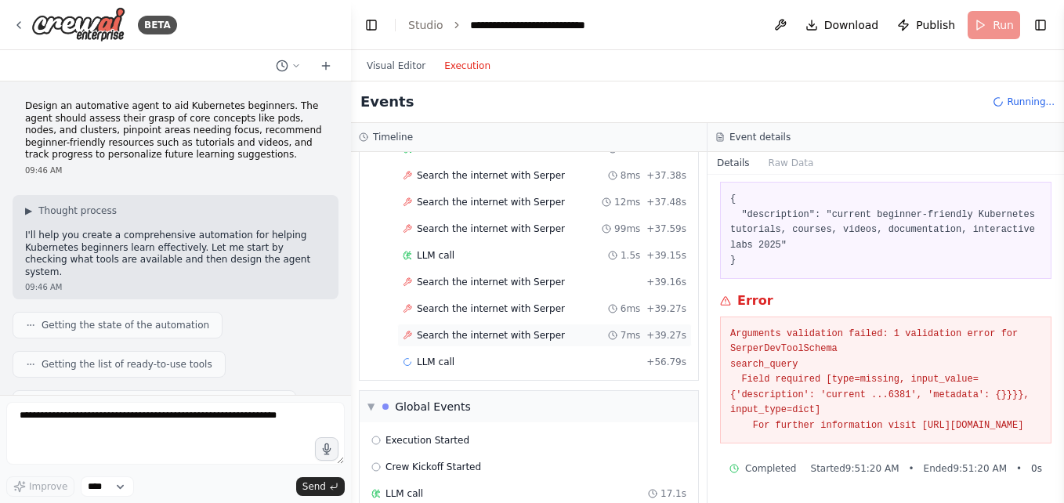
click at [410, 339] on icon at bounding box center [407, 335] width 9 height 9
click at [410, 340] on div "Search the internet with Serper" at bounding box center [484, 335] width 162 height 13
drag, startPoint x: 410, startPoint y: 340, endPoint x: 509, endPoint y: 356, distance: 99.9
click at [509, 356] on div "LLM call + 56.79s" at bounding box center [545, 362] width 284 height 13
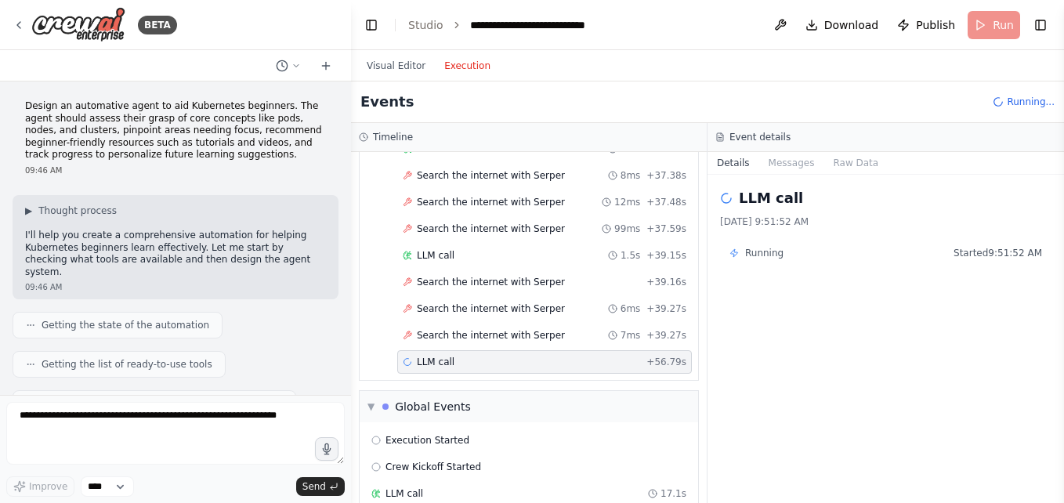
scroll to position [2772, 0]
